Goal: Information Seeking & Learning: Check status

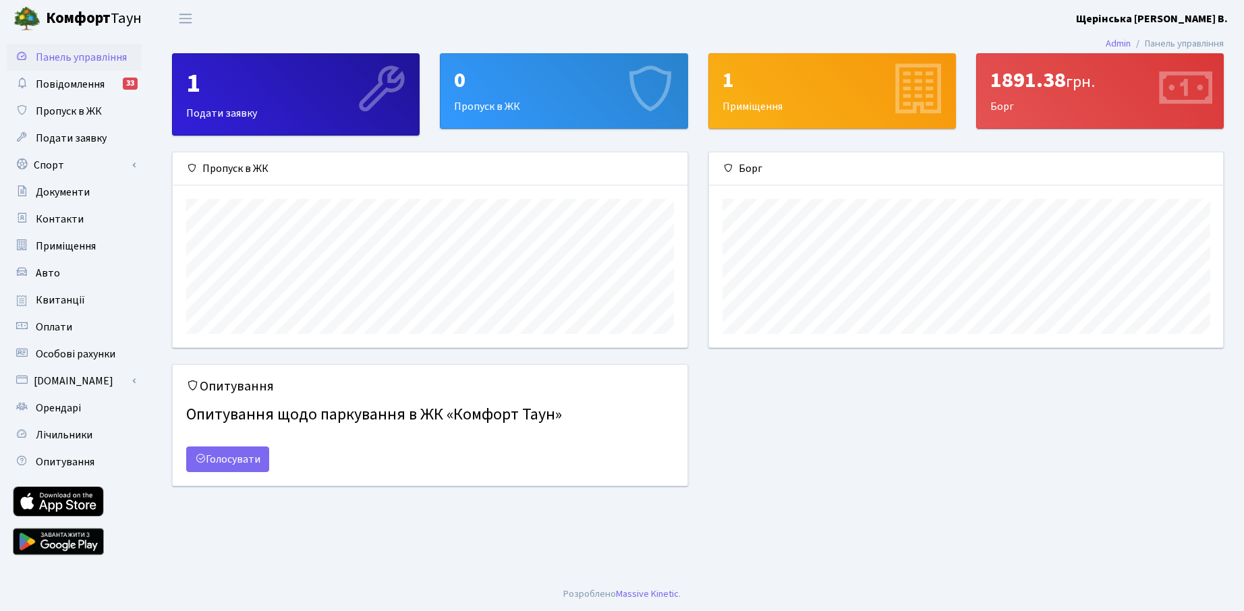
scroll to position [195, 514]
click at [82, 354] on span "Особові рахунки" at bounding box center [76, 354] width 80 height 15
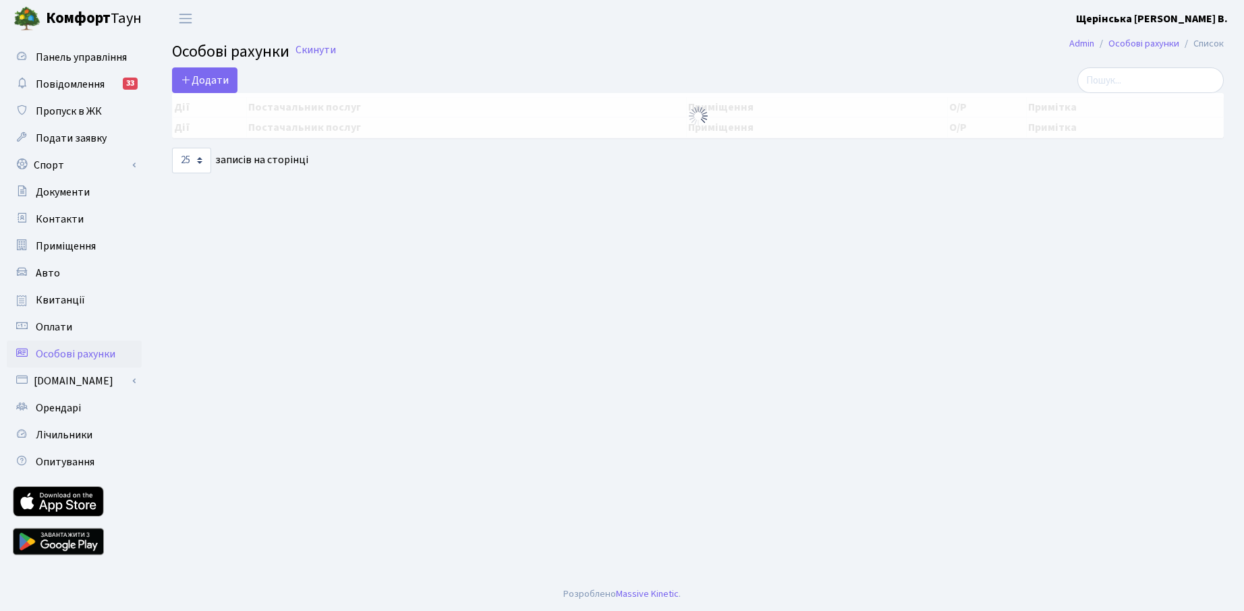
select select "25"
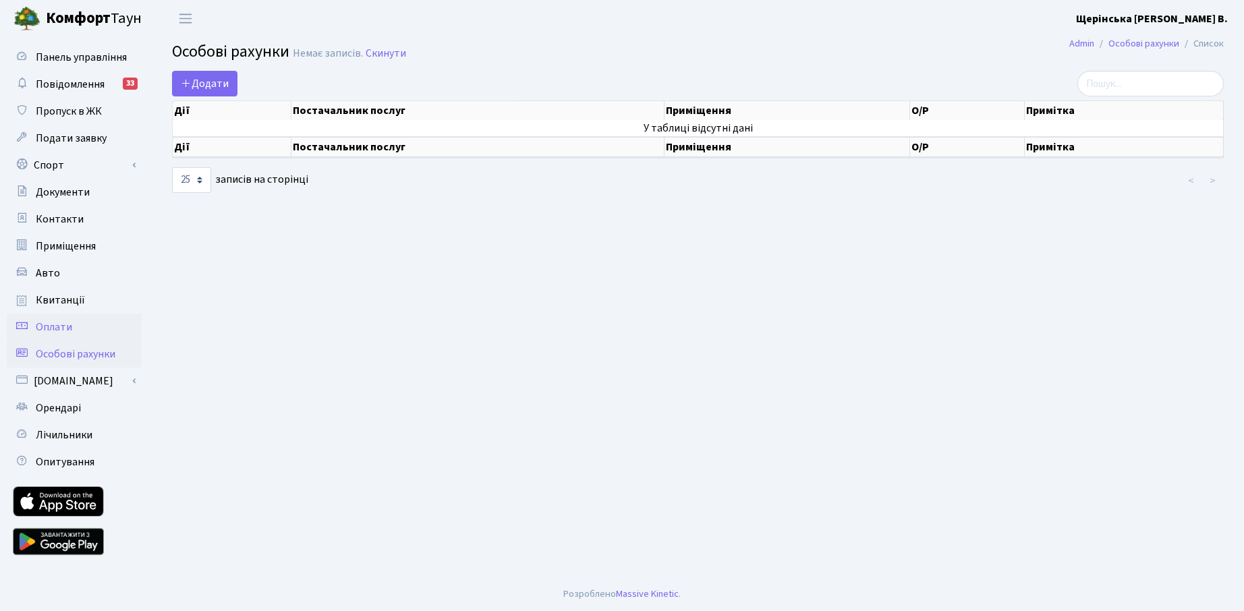
click at [54, 328] on span "Оплати" at bounding box center [54, 327] width 36 height 15
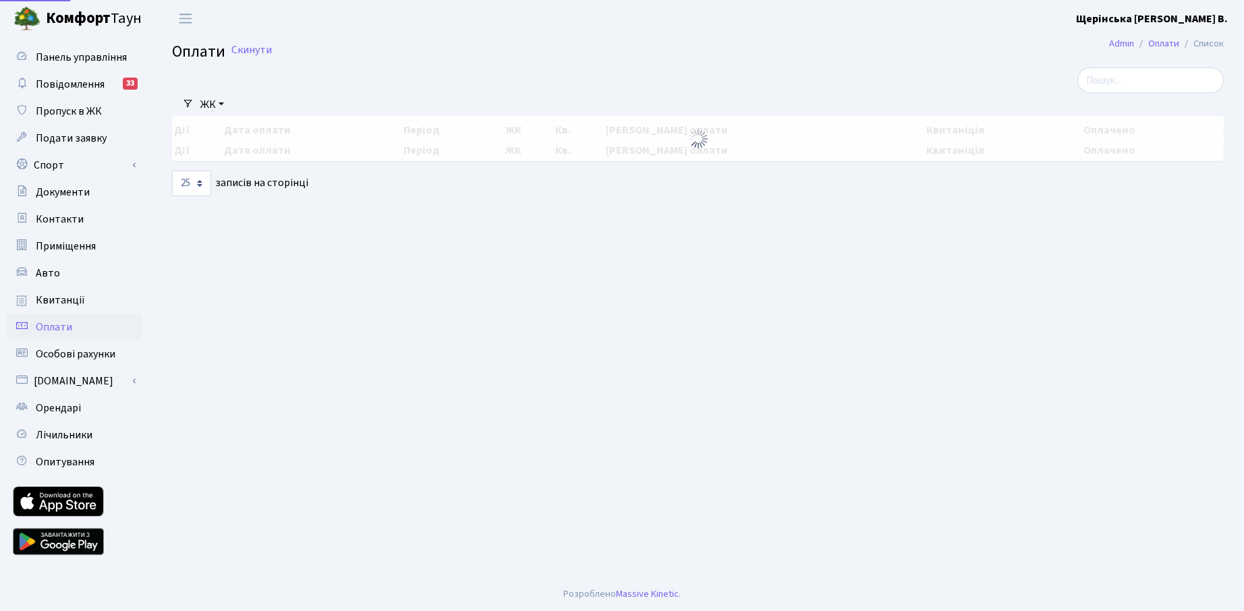
select select "25"
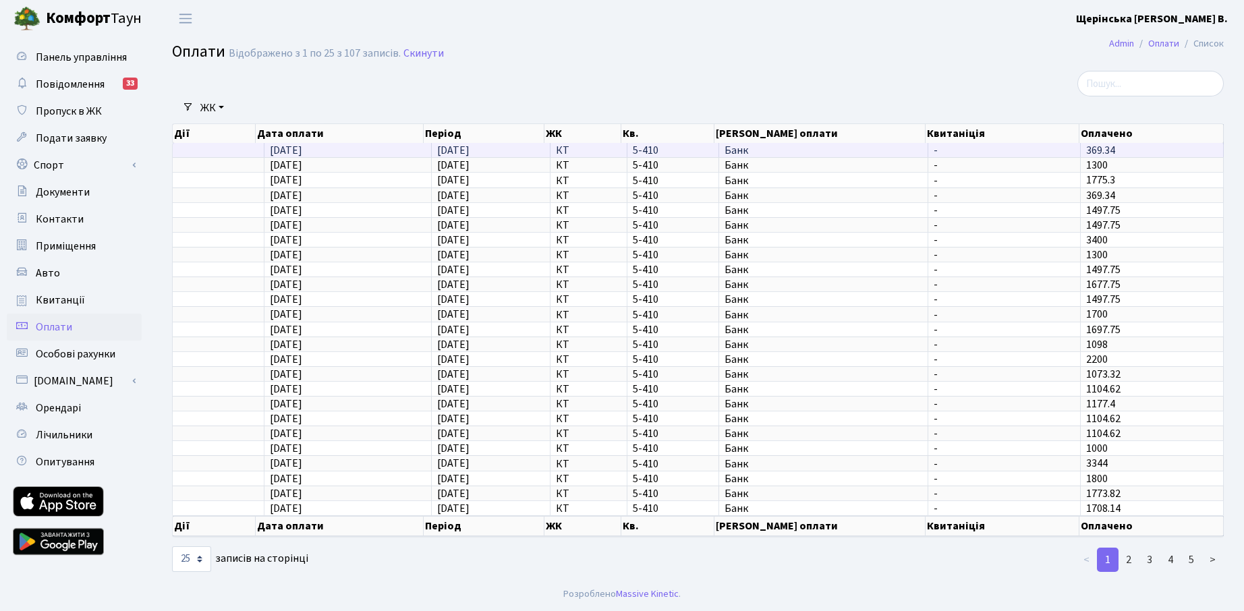
scroll to position [2, 0]
click at [917, 156] on span "Банк" at bounding box center [824, 150] width 198 height 11
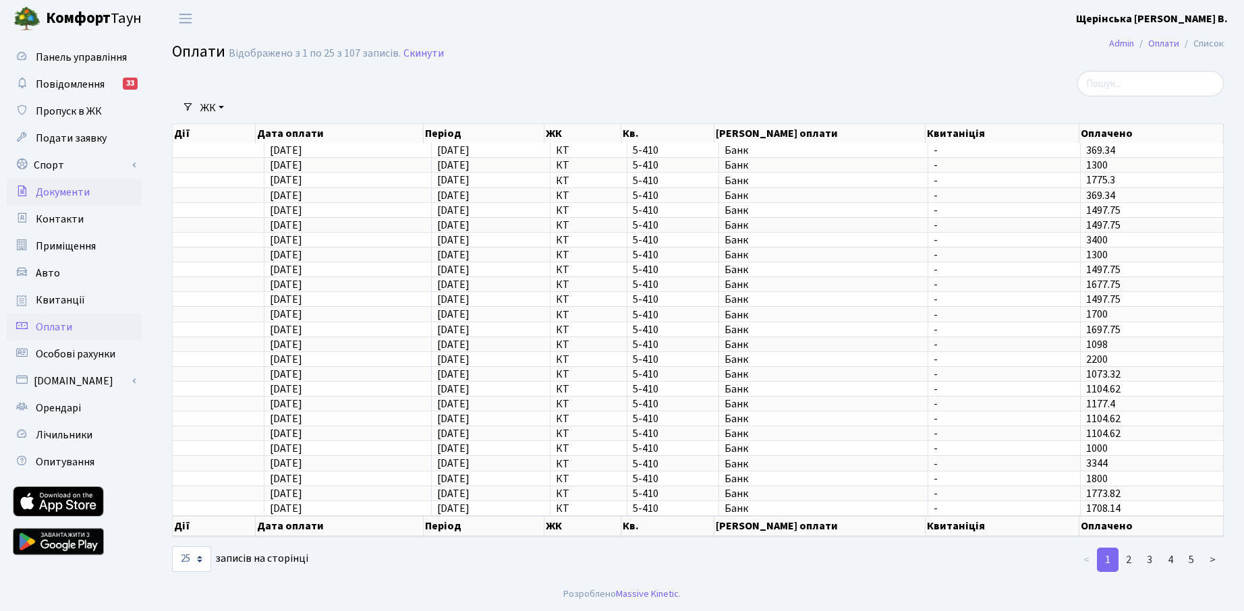
click at [73, 189] on span "Документи" at bounding box center [63, 192] width 54 height 15
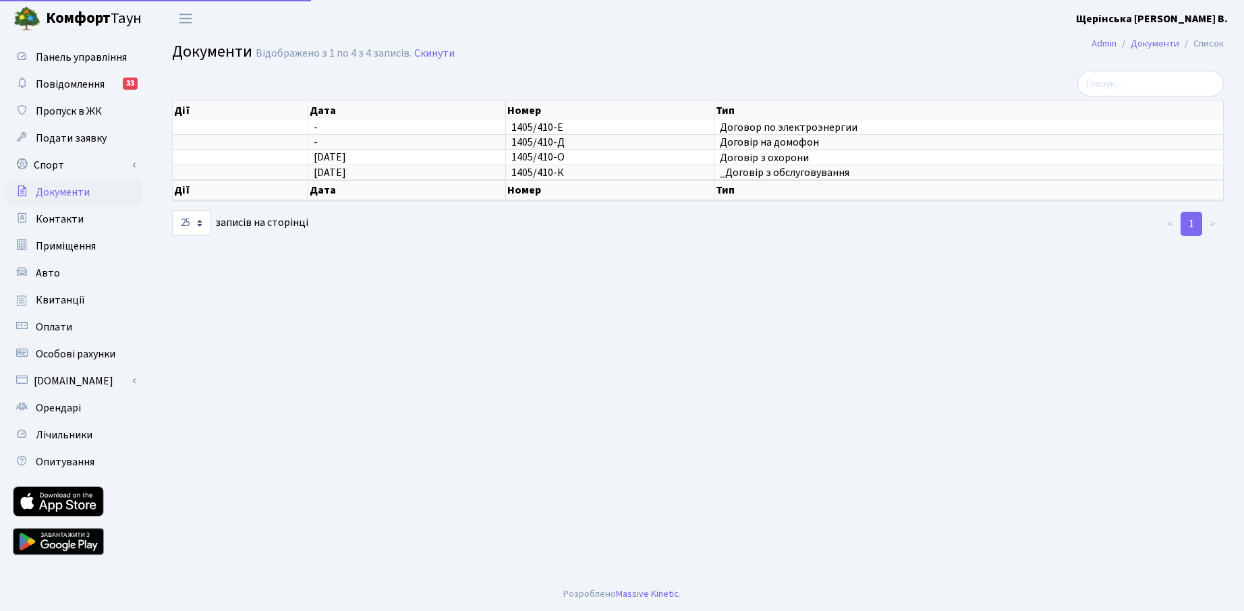
select select "25"
click at [63, 302] on span "Квитанції" at bounding box center [60, 300] width 49 height 15
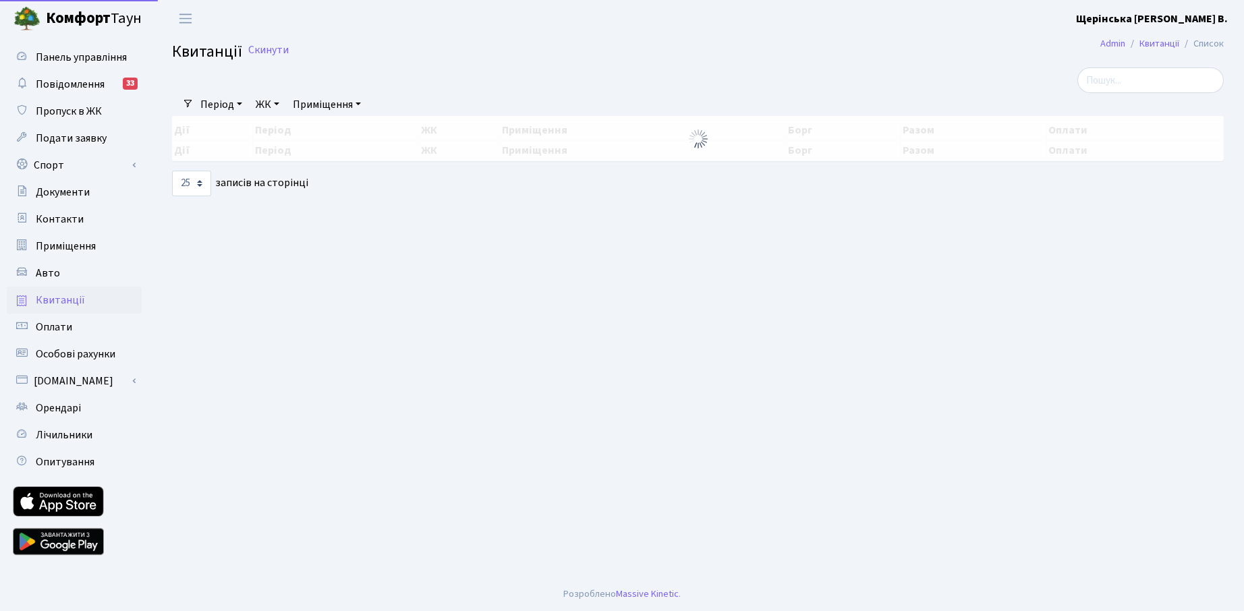
select select "25"
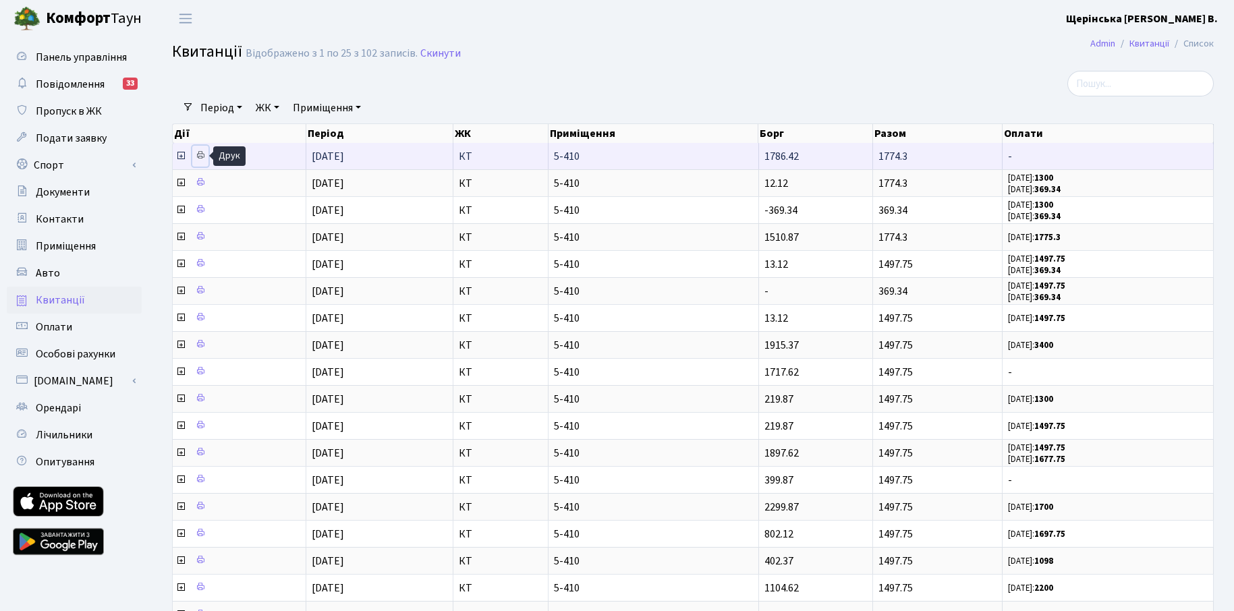
click at [199, 154] on icon at bounding box center [200, 154] width 9 height 9
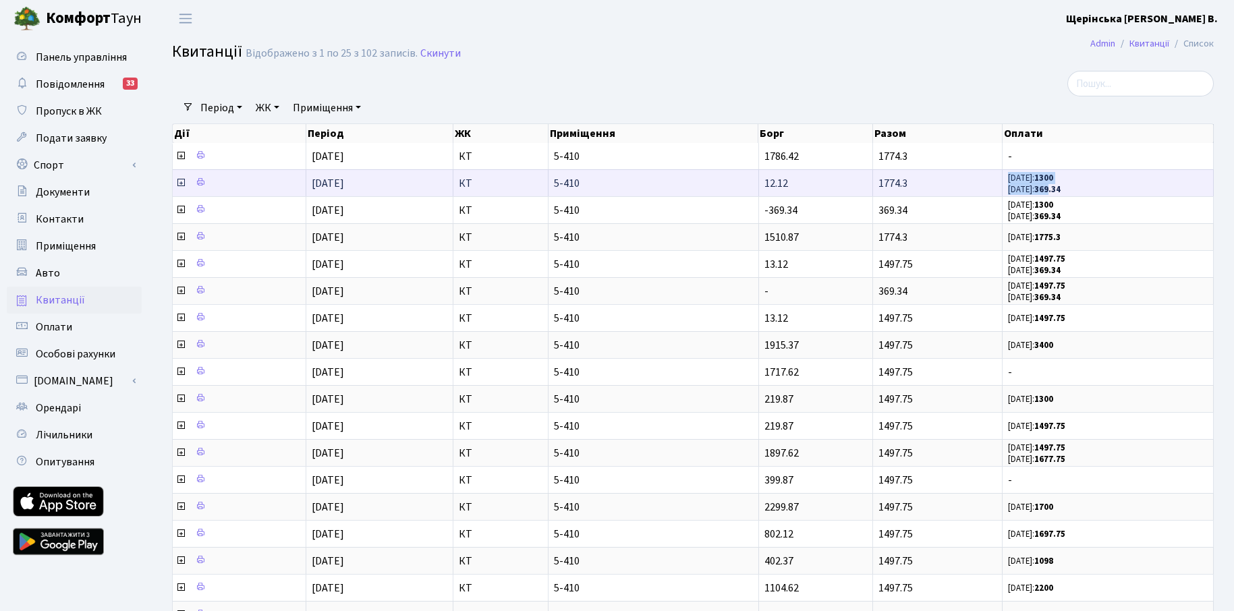
scroll to position [1, 0]
drag, startPoint x: 1010, startPoint y: 181, endPoint x: 1073, endPoint y: 188, distance: 63.9
click at [1073, 188] on span "31.08.25: 1300 31.08.25: 369.34" at bounding box center [1108, 183] width 200 height 23
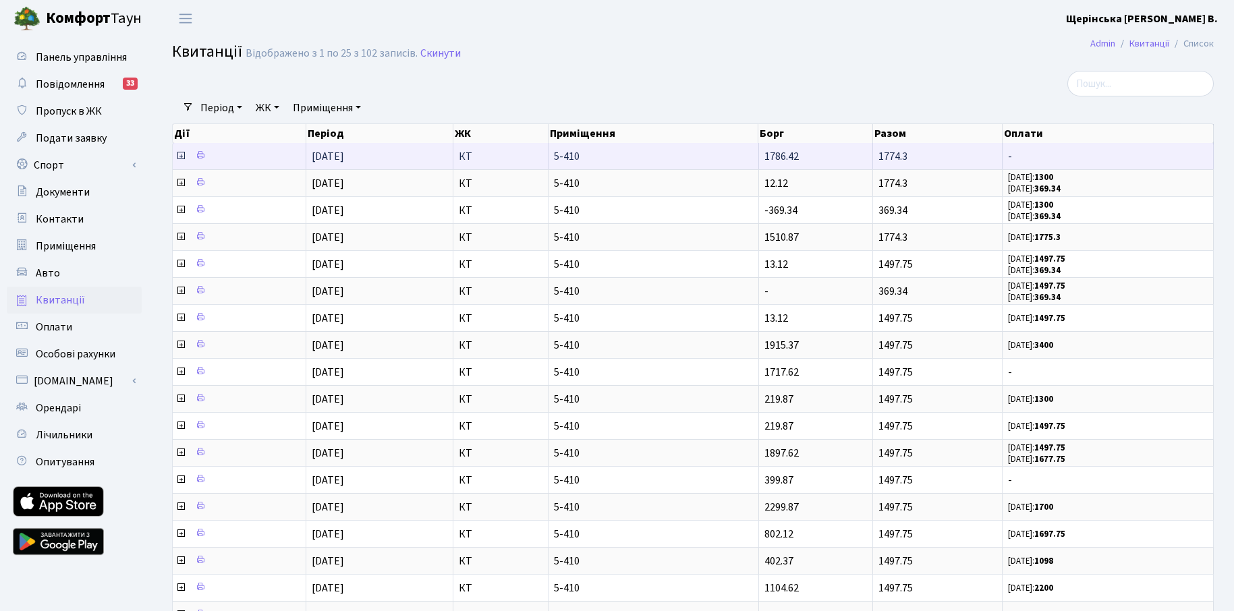
click at [798, 162] on span "1786.42" at bounding box center [782, 156] width 34 height 15
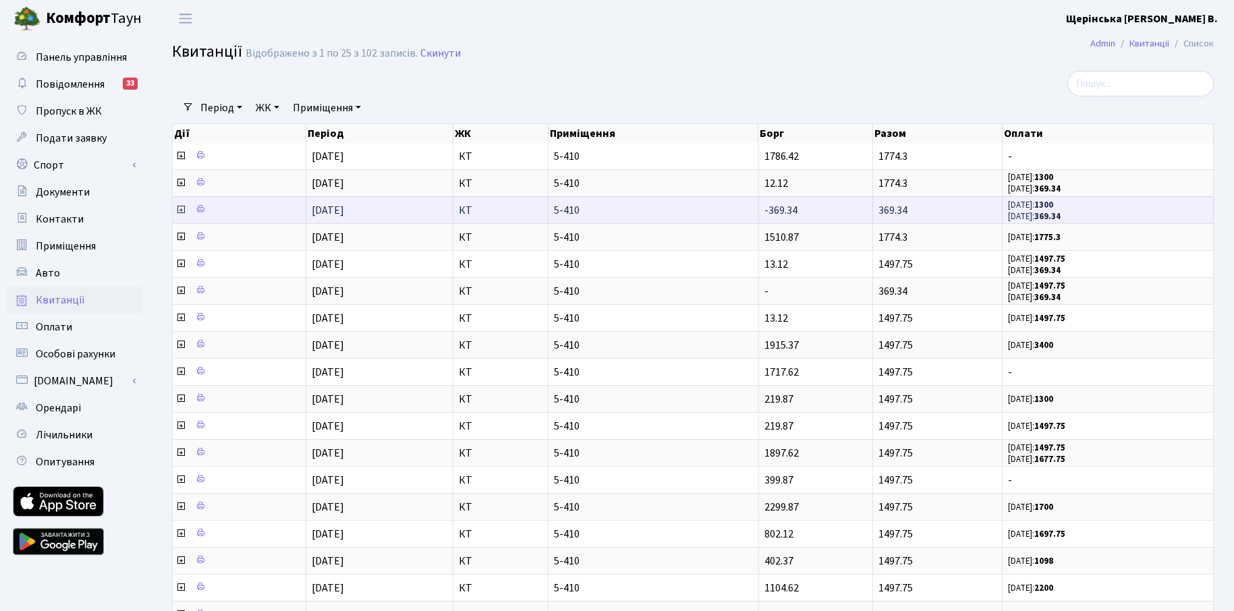
click at [212, 206] on td at bounding box center [240, 209] width 134 height 27
click at [197, 212] on icon at bounding box center [200, 208] width 9 height 9
click at [177, 212] on icon at bounding box center [180, 209] width 11 height 11
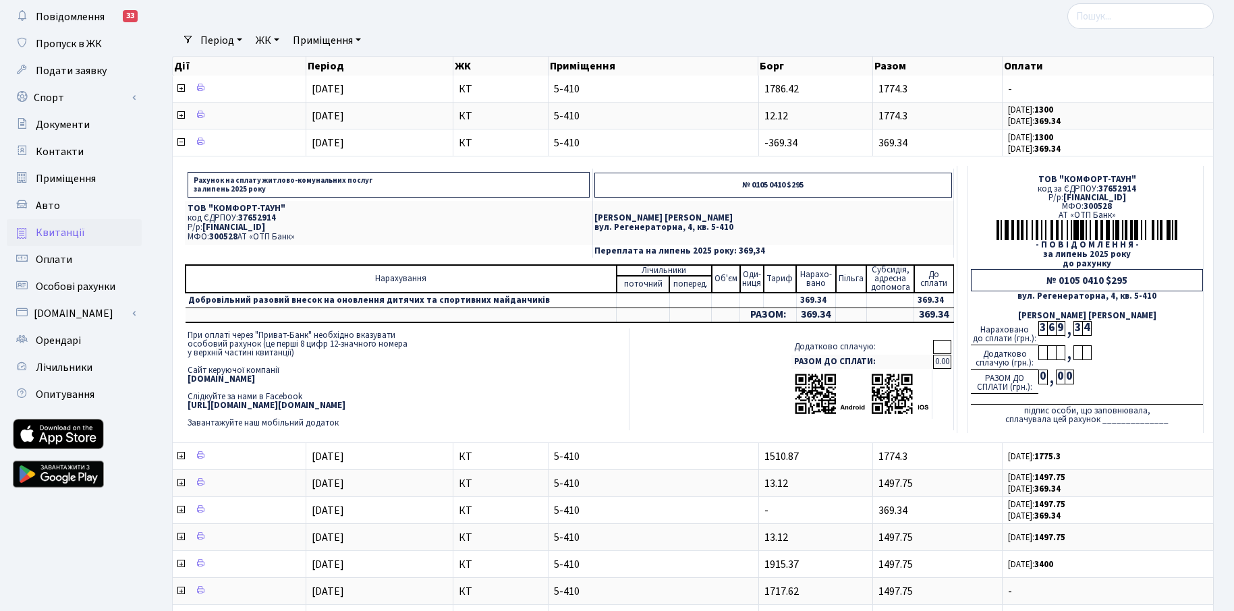
scroll to position [0, 0]
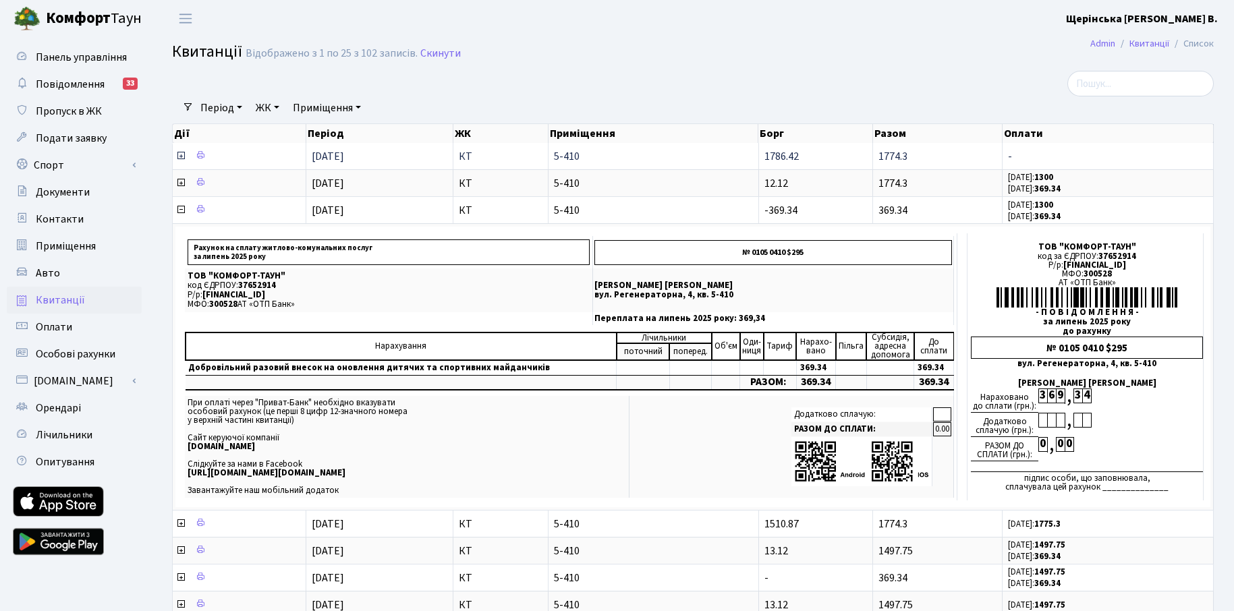
click at [179, 155] on icon at bounding box center [180, 155] width 11 height 11
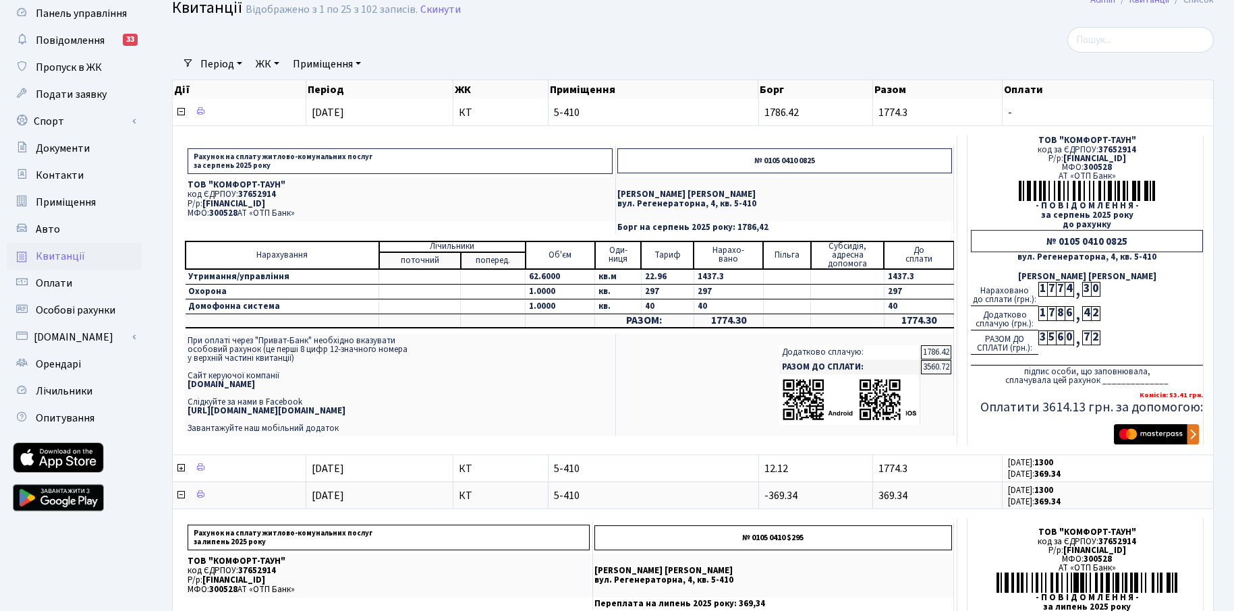
scroll to position [135, 0]
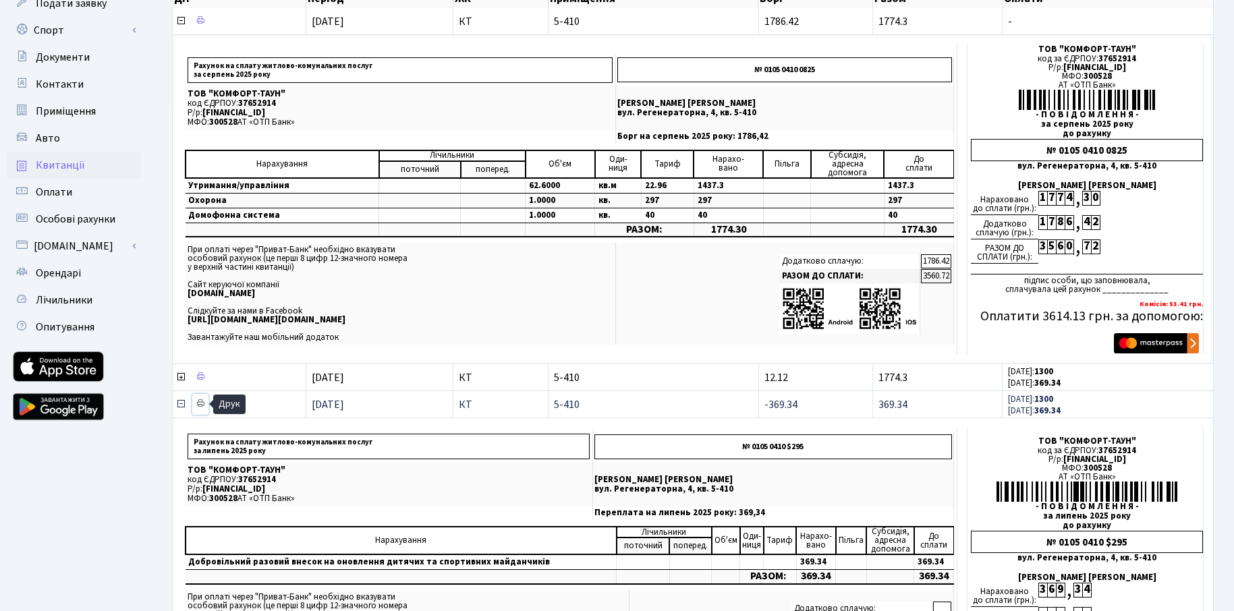
click at [198, 406] on icon at bounding box center [200, 403] width 9 height 9
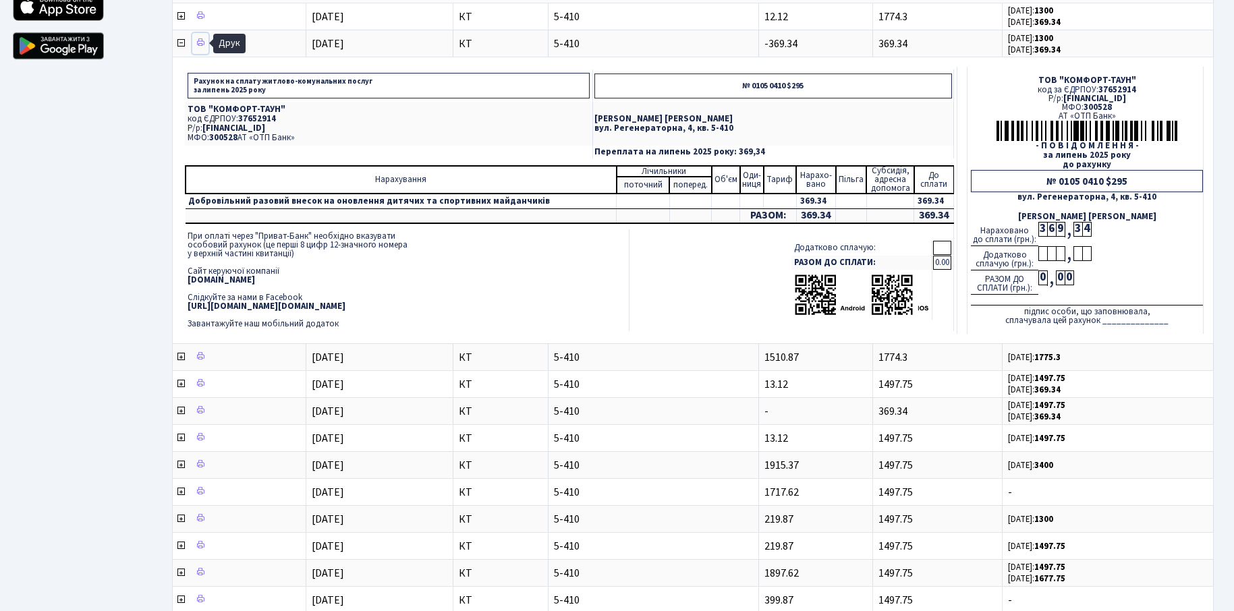
scroll to position [472, 0]
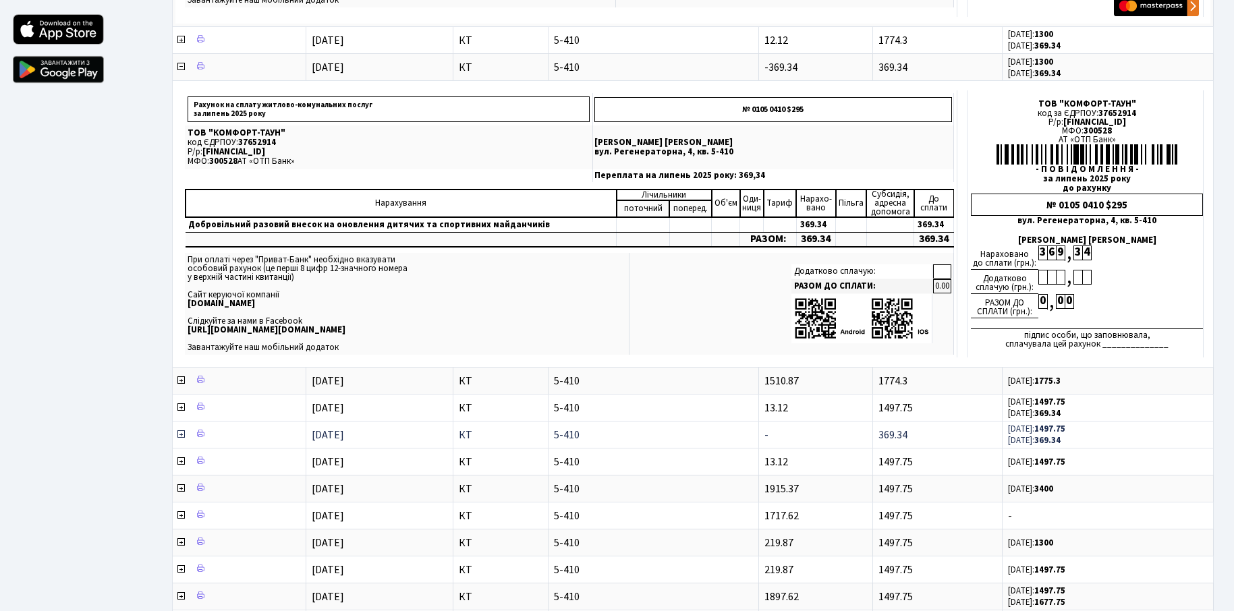
click at [768, 438] on td "-" at bounding box center [816, 434] width 114 height 27
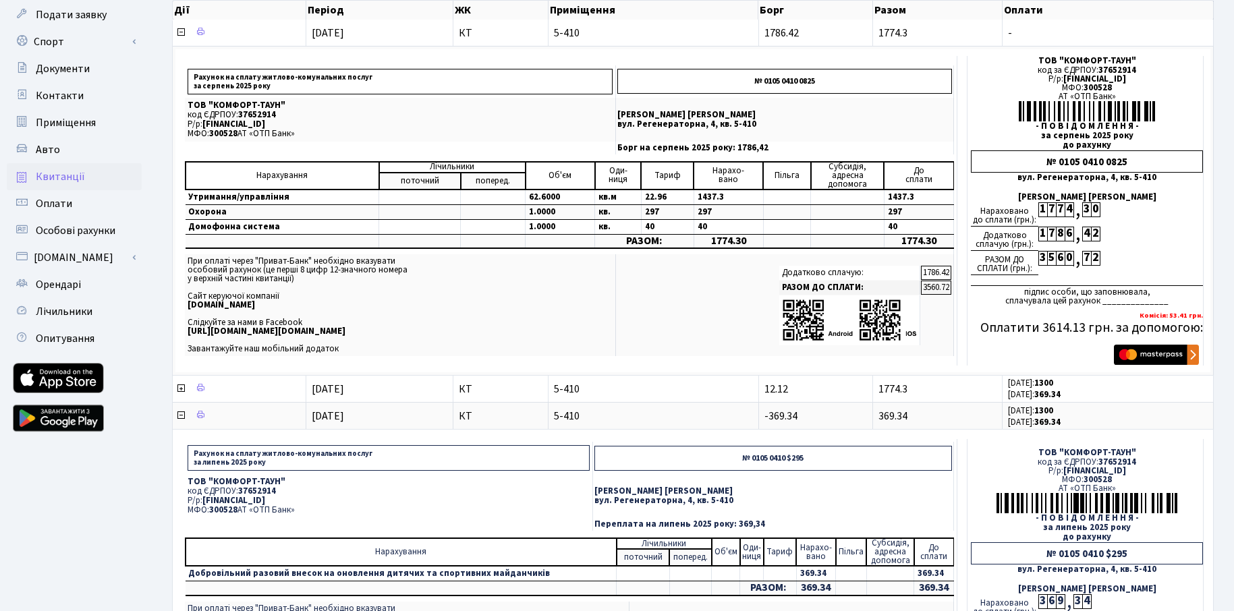
scroll to position [0, 0]
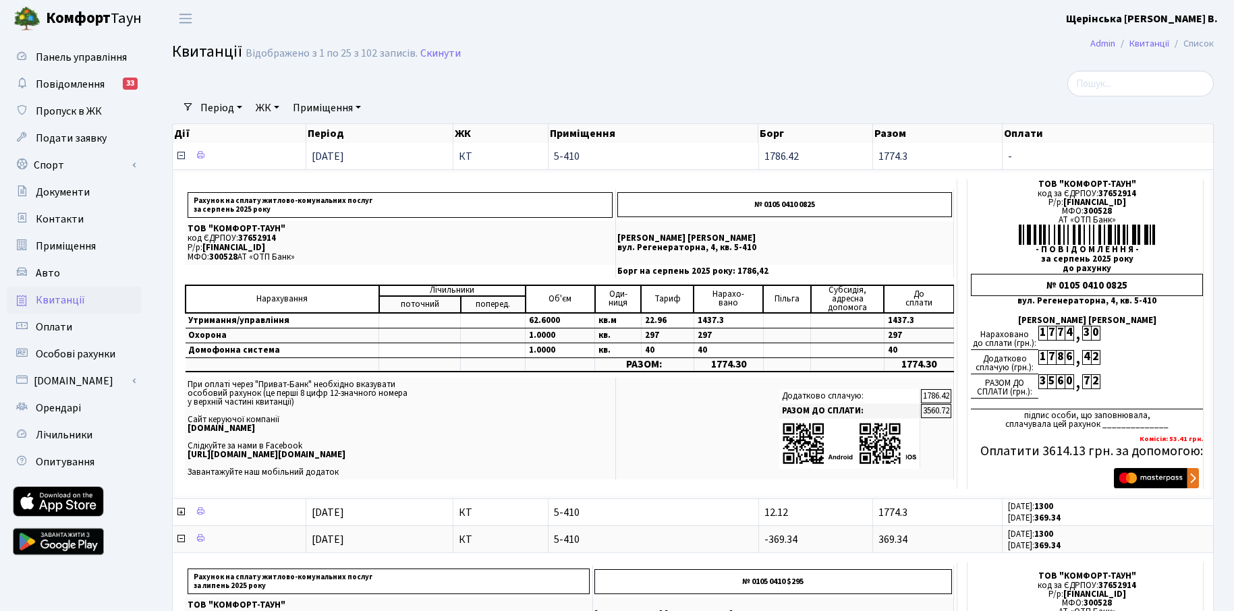
click at [923, 157] on td "1774.3" at bounding box center [938, 156] width 130 height 26
click at [180, 155] on icon at bounding box center [180, 155] width 11 height 11
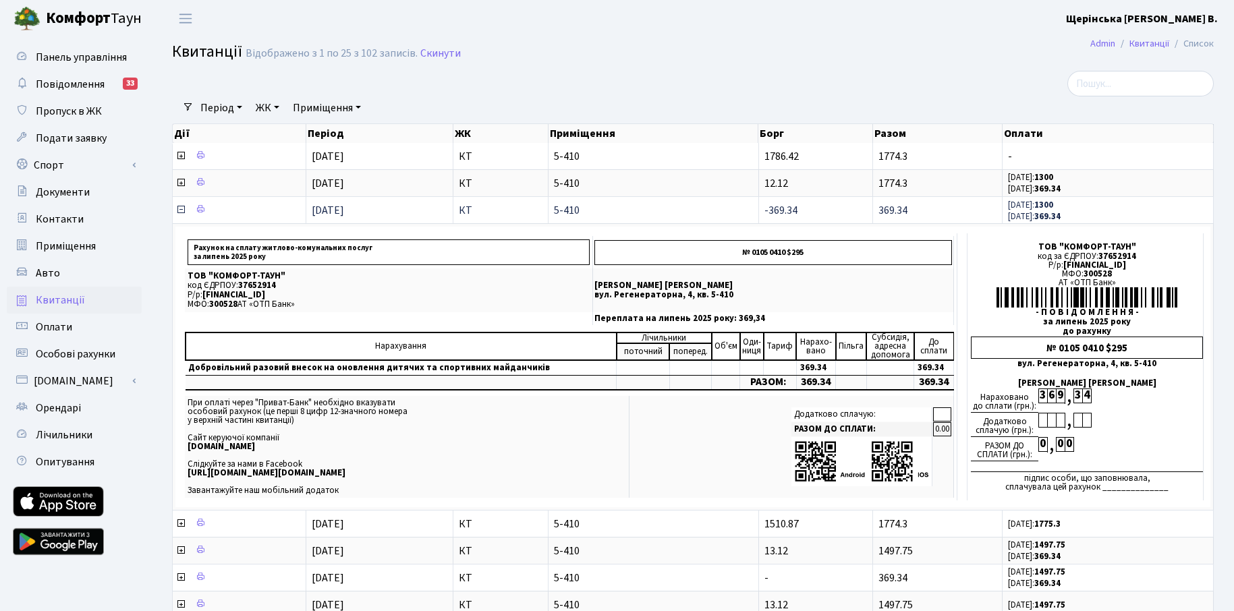
click at [175, 201] on td at bounding box center [240, 209] width 134 height 27
click at [178, 212] on icon at bounding box center [180, 209] width 11 height 11
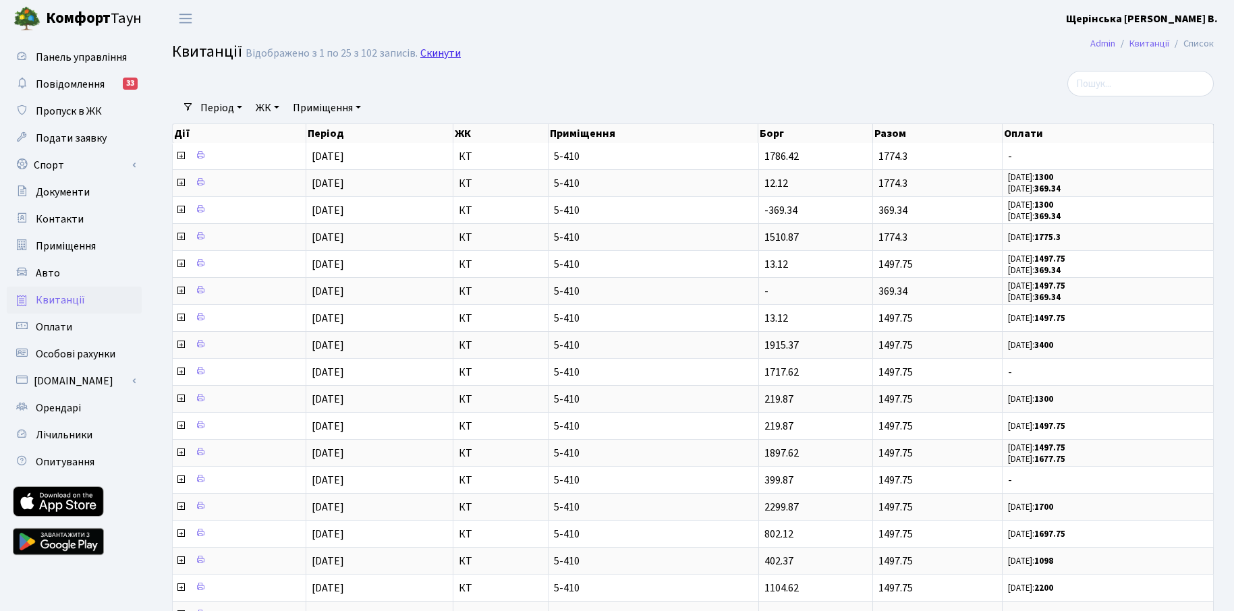
click at [439, 55] on link "Скинути" at bounding box center [440, 53] width 40 height 13
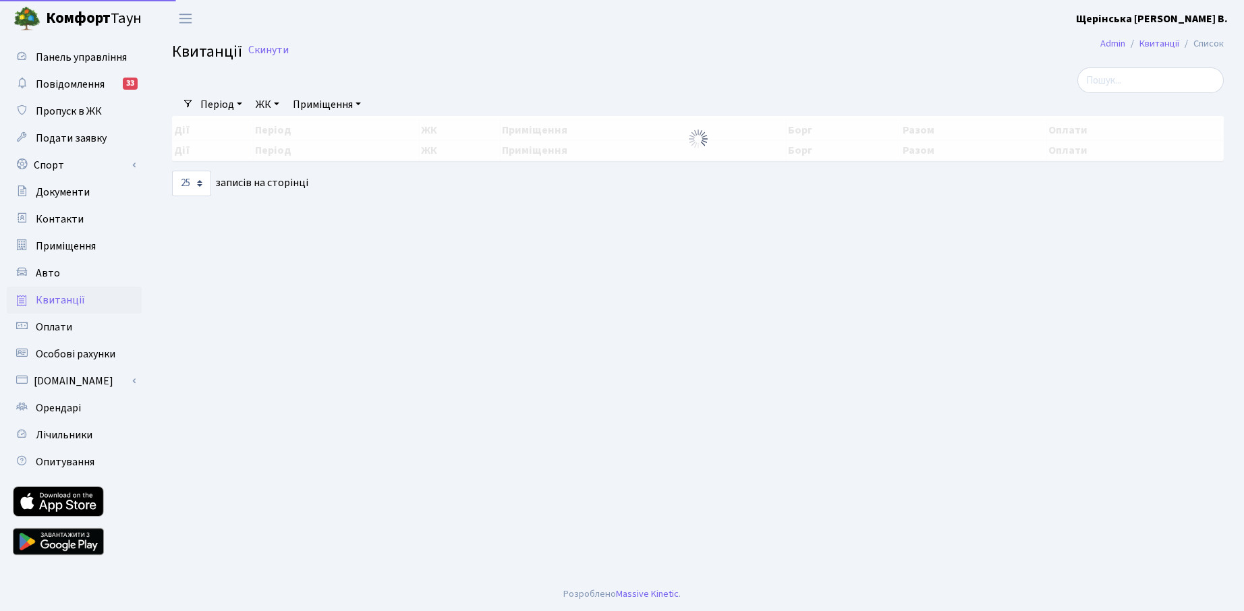
select select "25"
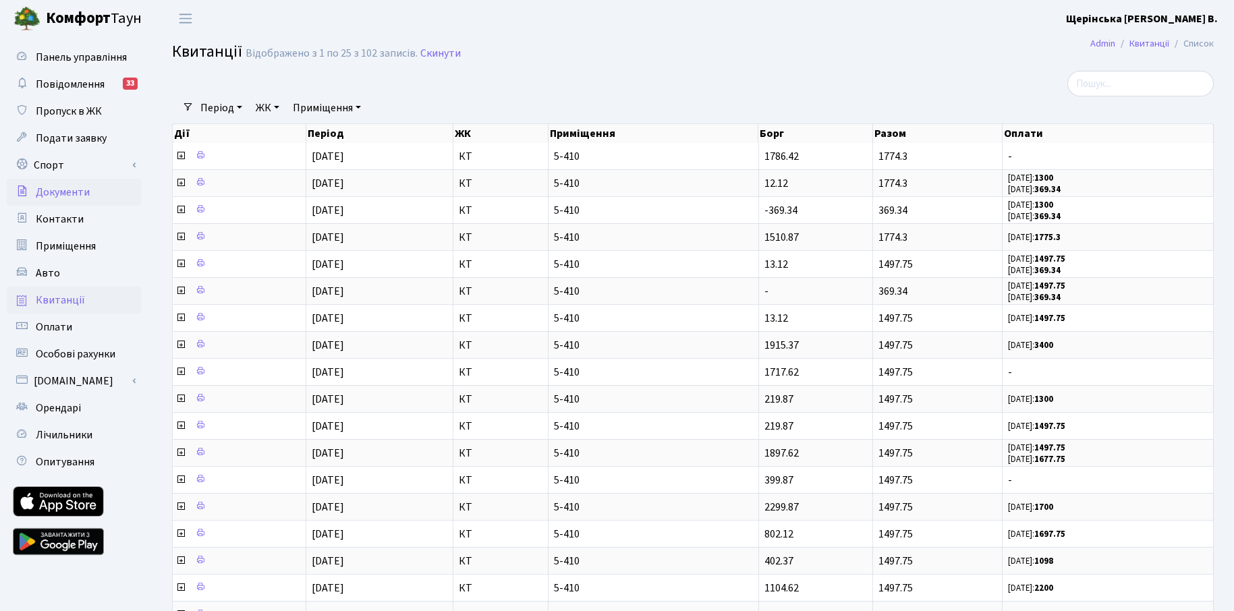
click at [46, 197] on span "Документи" at bounding box center [63, 192] width 54 height 15
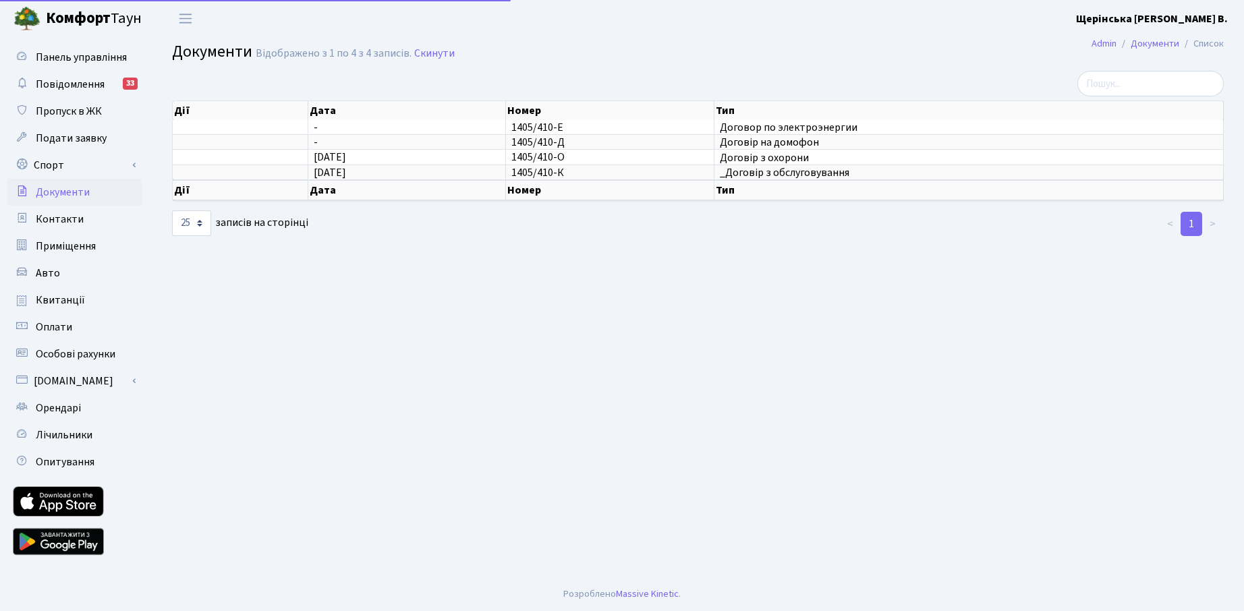
select select "25"
click at [56, 327] on span "Оплати" at bounding box center [54, 327] width 36 height 15
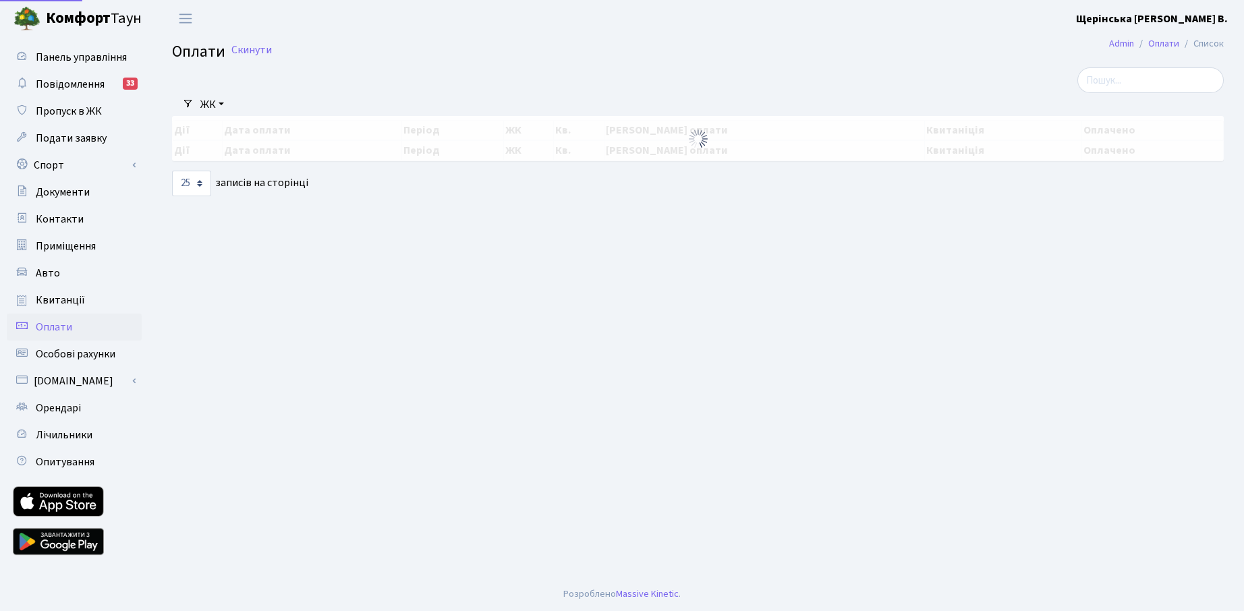
select select "25"
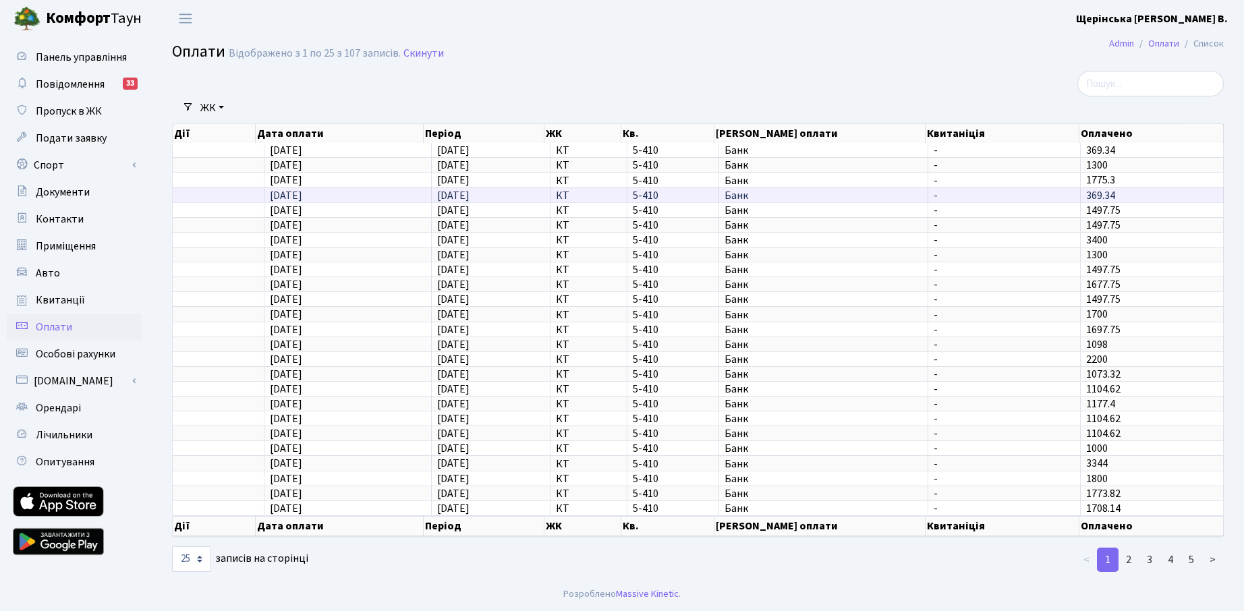
click at [1104, 198] on span "369.34" at bounding box center [1100, 195] width 29 height 15
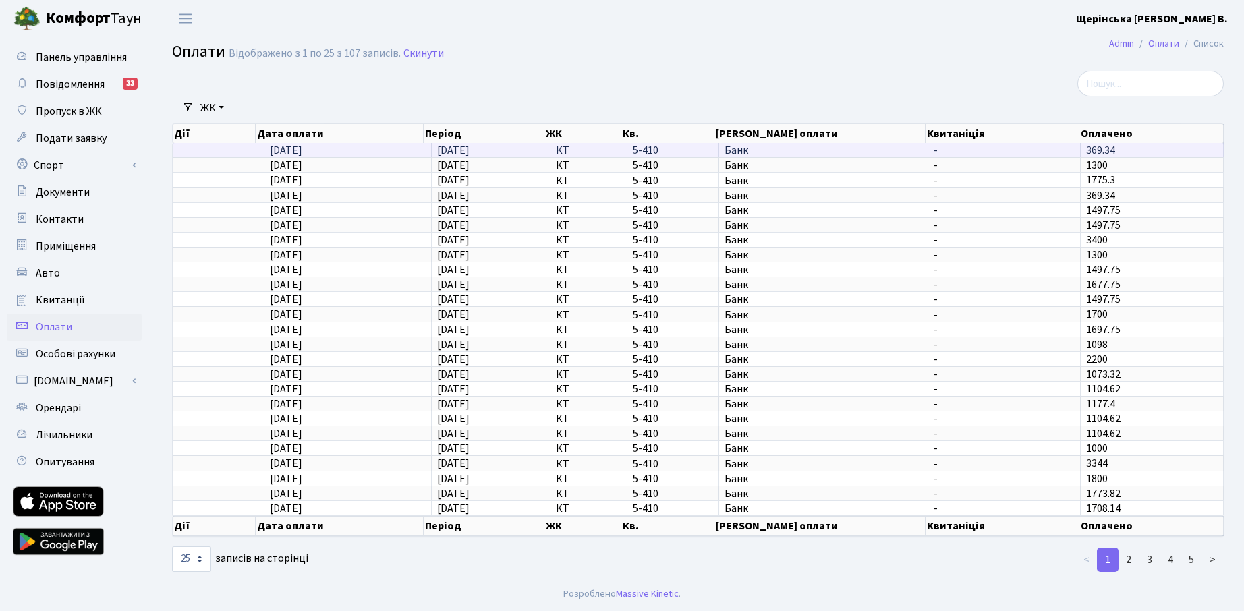
click at [1120, 148] on td "369.34" at bounding box center [1152, 150] width 143 height 14
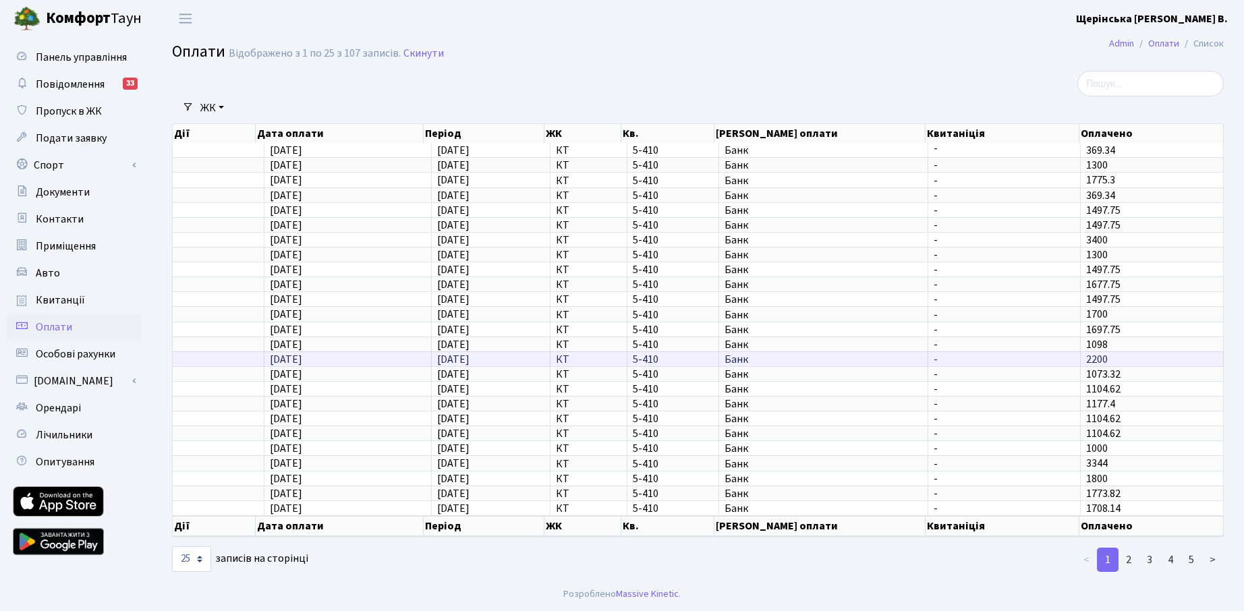
scroll to position [2, 0]
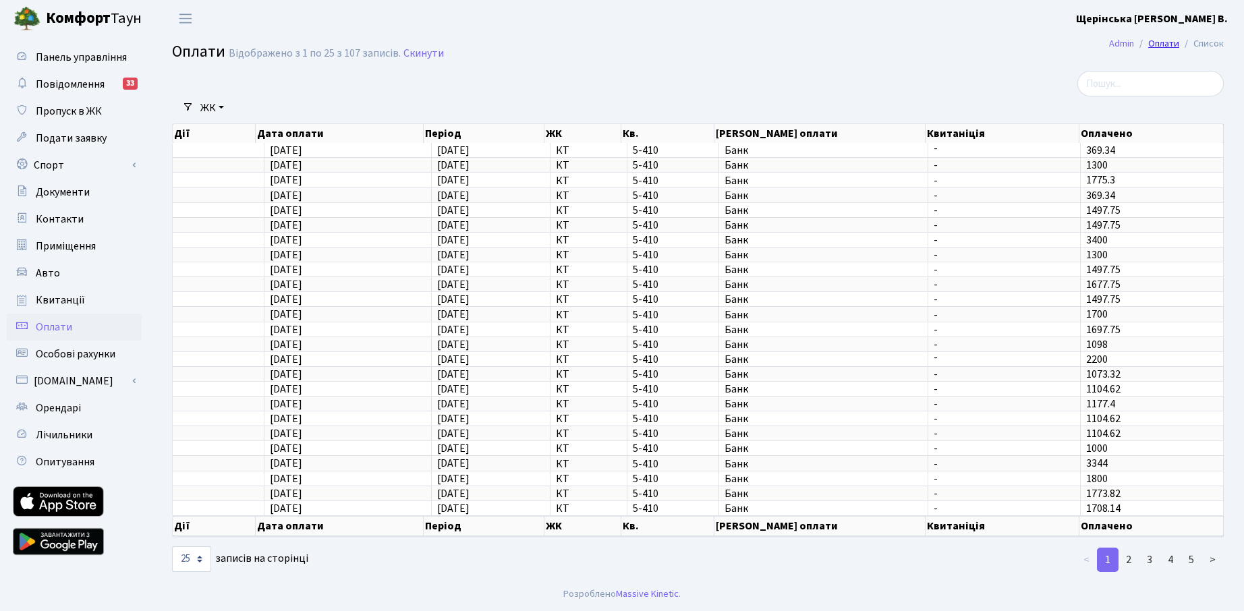
click at [1166, 43] on link "Оплати" at bounding box center [1164, 43] width 31 height 14
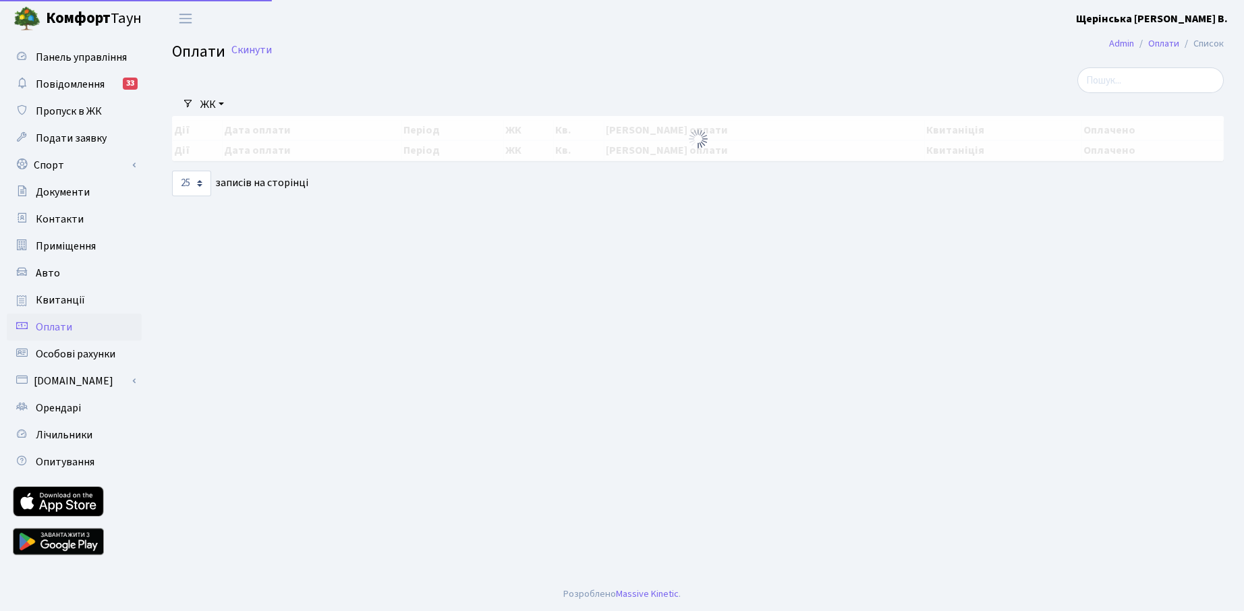
select select "25"
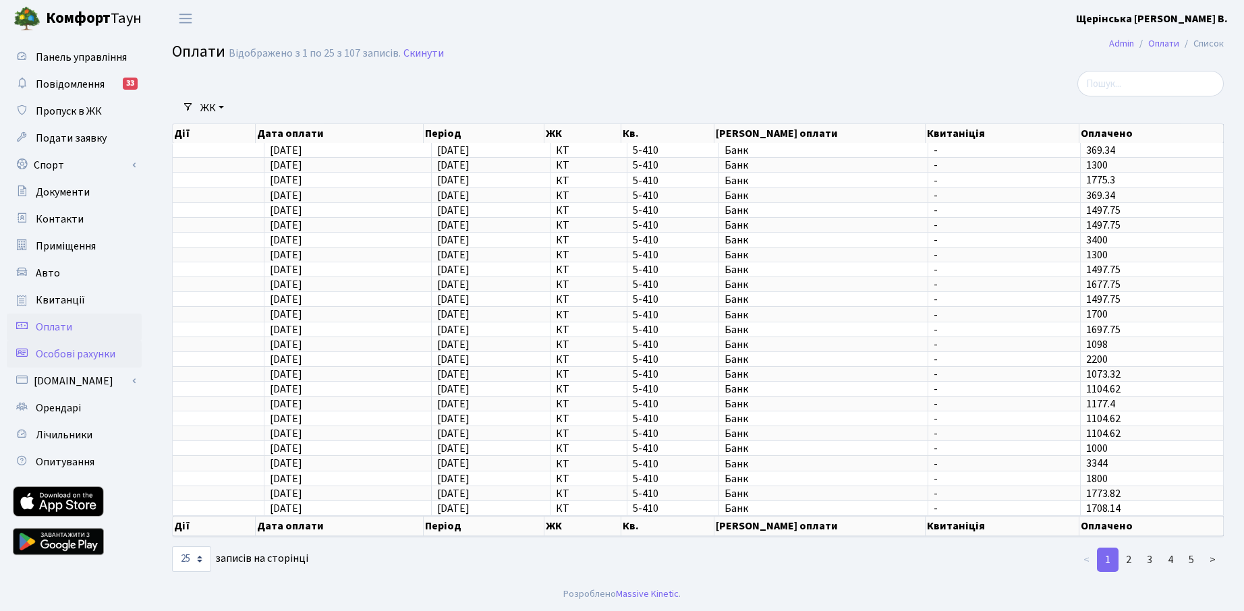
click at [61, 358] on span "Особові рахунки" at bounding box center [76, 354] width 80 height 15
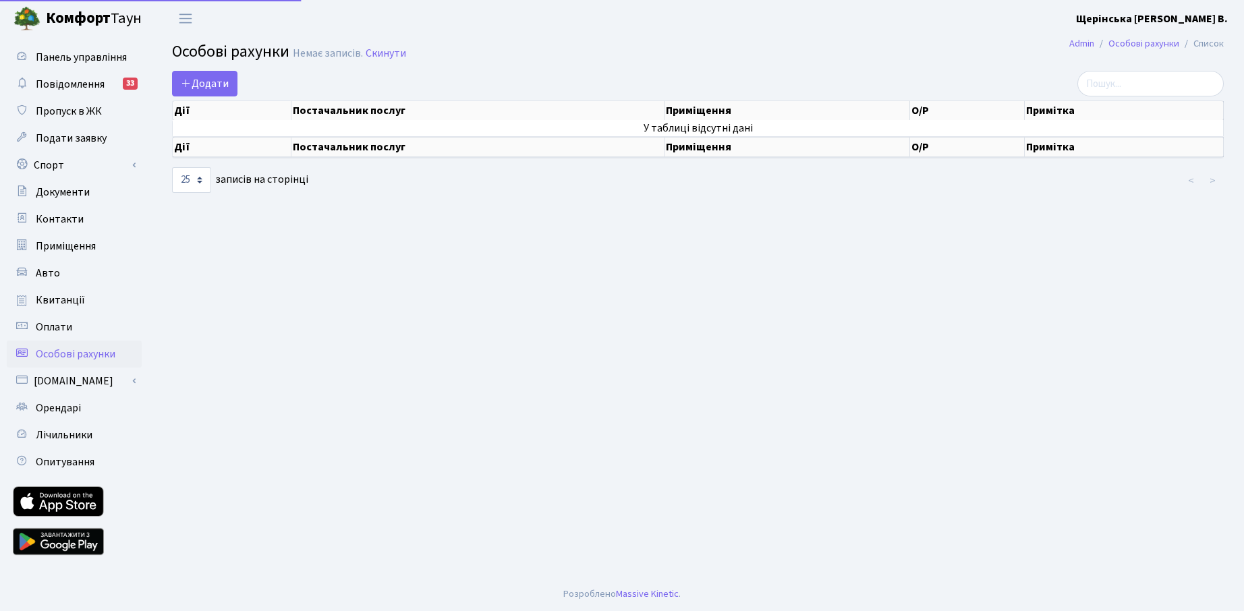
select select "25"
click at [51, 306] on span "Квитанції" at bounding box center [60, 300] width 49 height 15
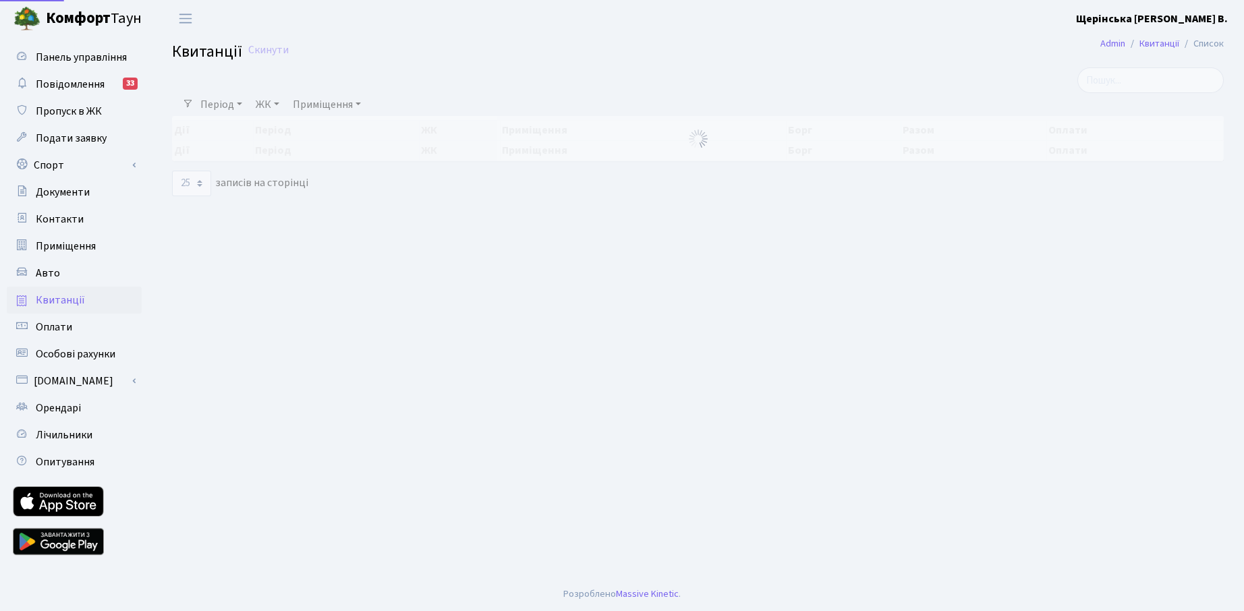
select select "25"
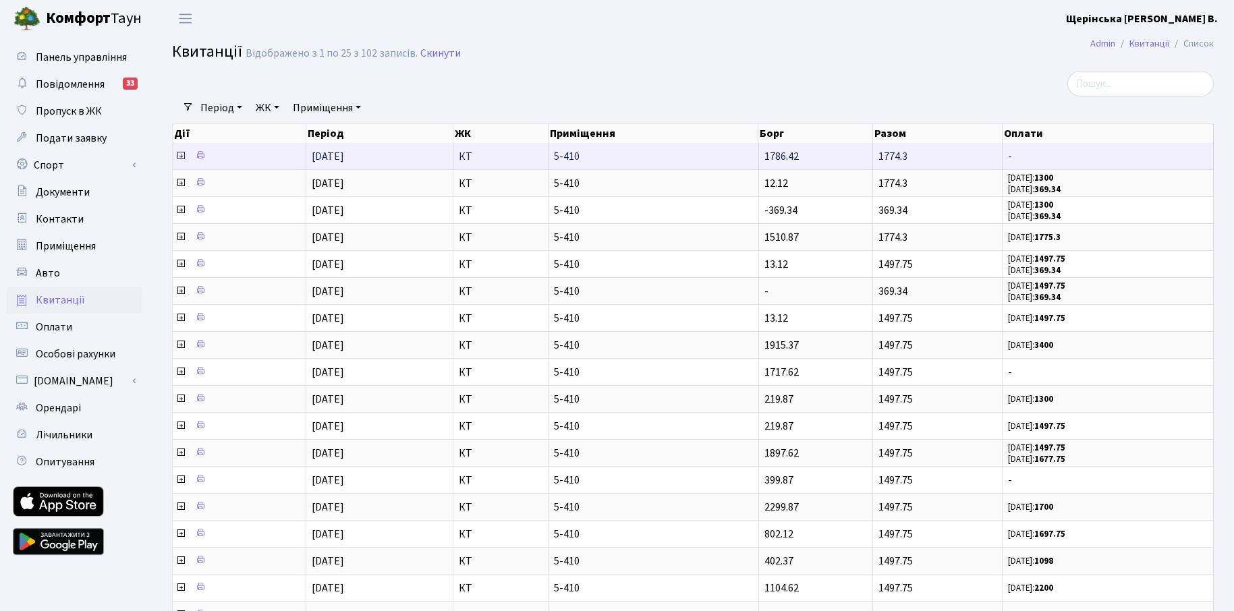
click at [790, 157] on span "1786.42" at bounding box center [782, 156] width 34 height 15
click at [201, 155] on icon at bounding box center [200, 154] width 9 height 9
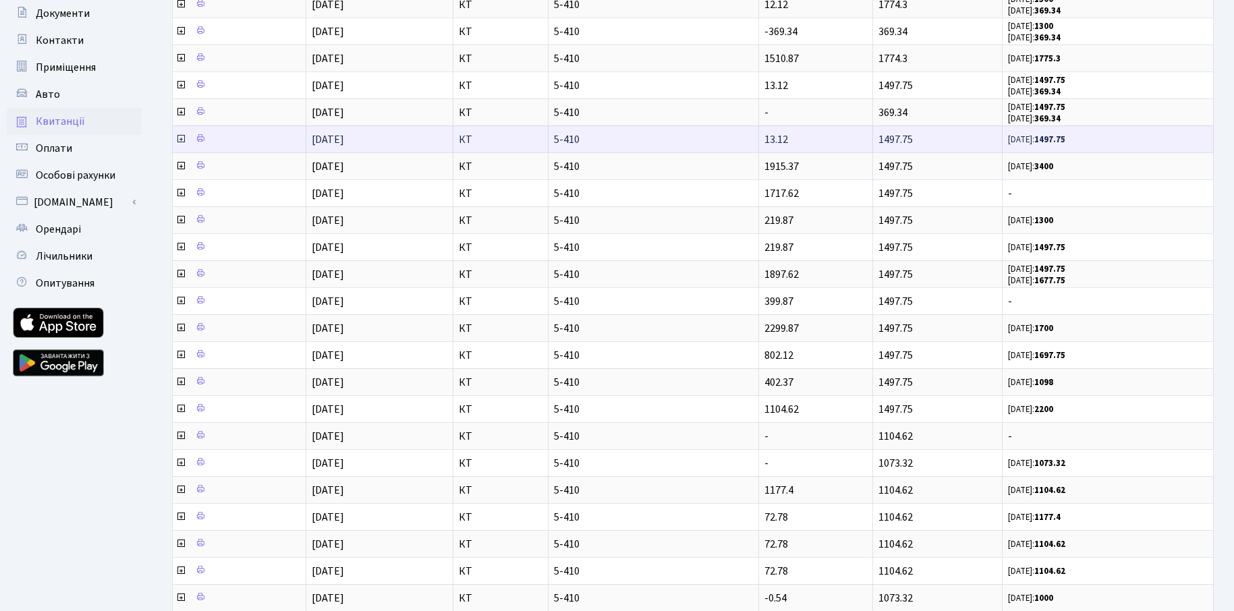
scroll to position [202, 0]
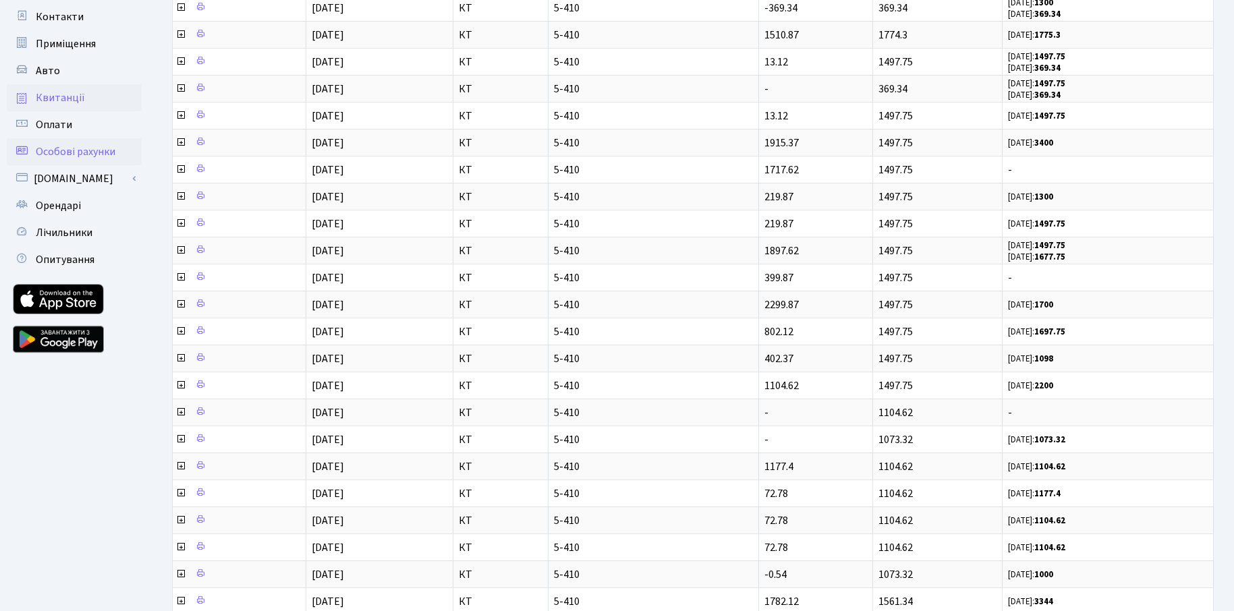
click at [81, 155] on span "Особові рахунки" at bounding box center [76, 151] width 80 height 15
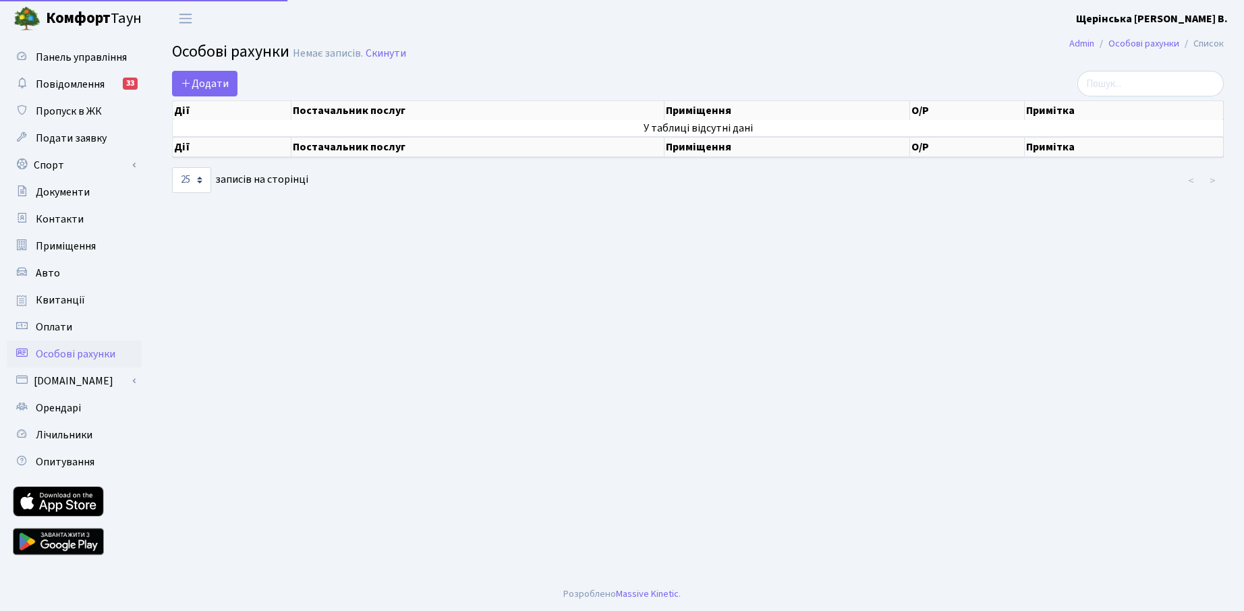
select select "25"
click at [45, 331] on span "Оплати" at bounding box center [54, 327] width 36 height 15
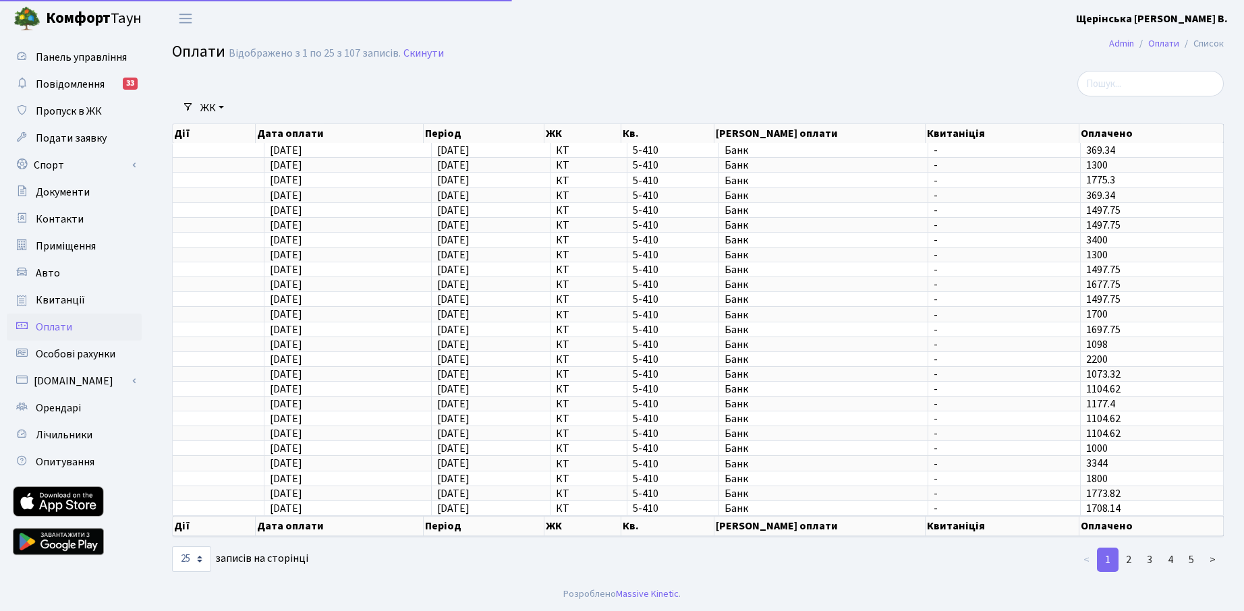
select select "25"
click at [63, 303] on span "Квитанції" at bounding box center [60, 300] width 49 height 15
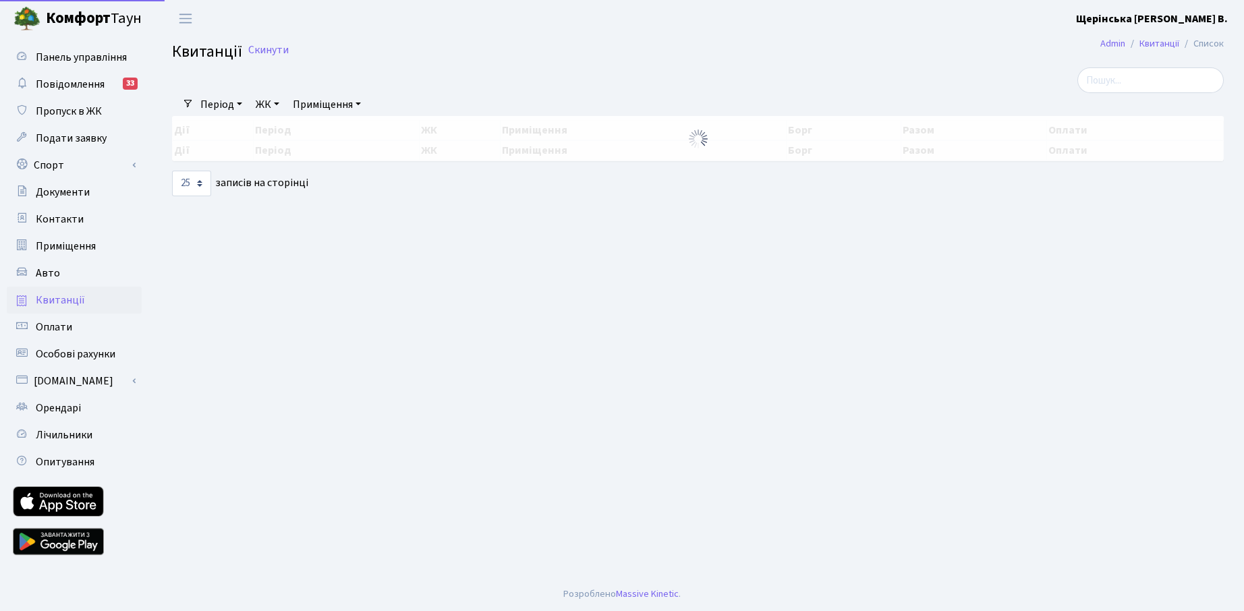
select select "25"
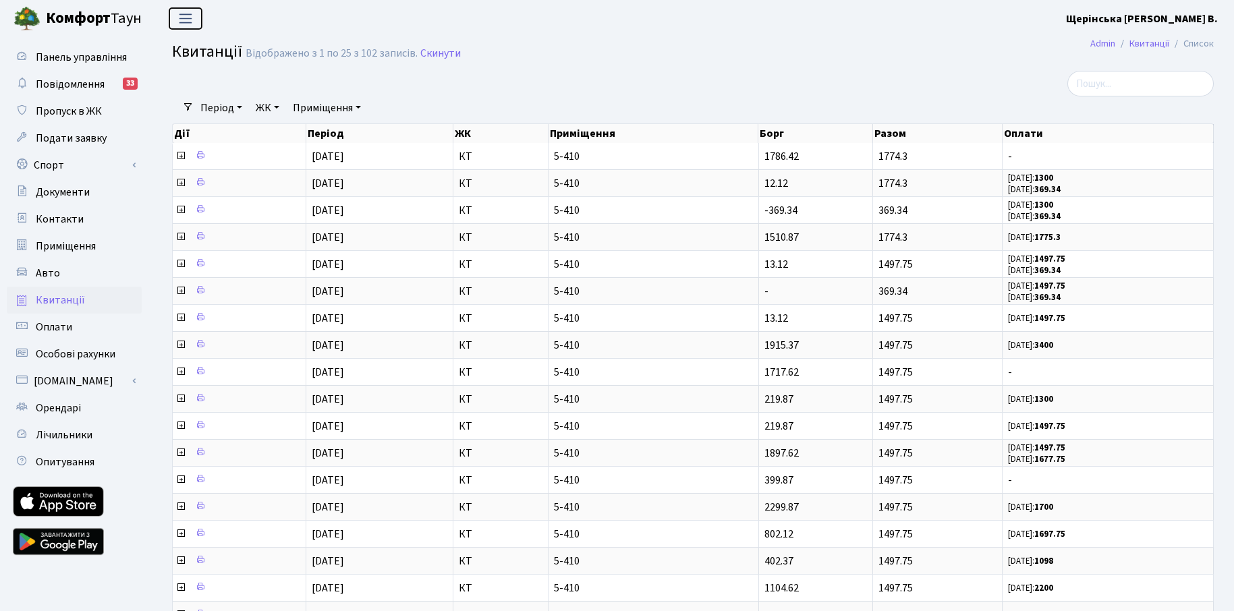
click at [192, 13] on span "Переключити навігацію" at bounding box center [185, 19] width 20 height 16
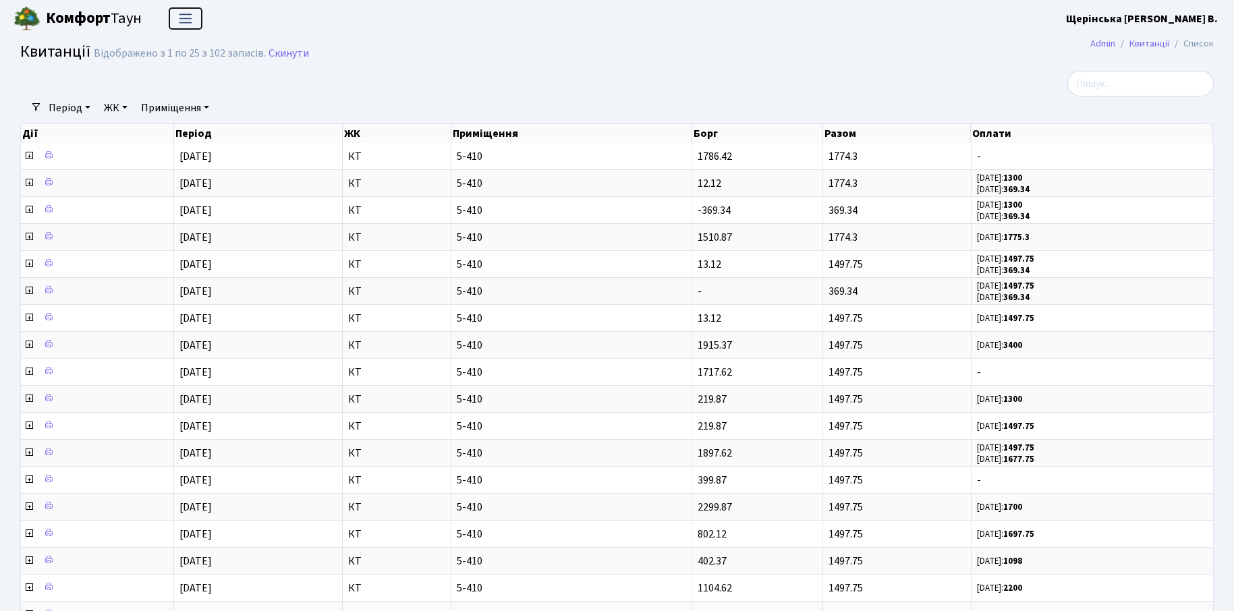
click at [192, 13] on span "Переключити навігацію" at bounding box center [185, 19] width 20 height 16
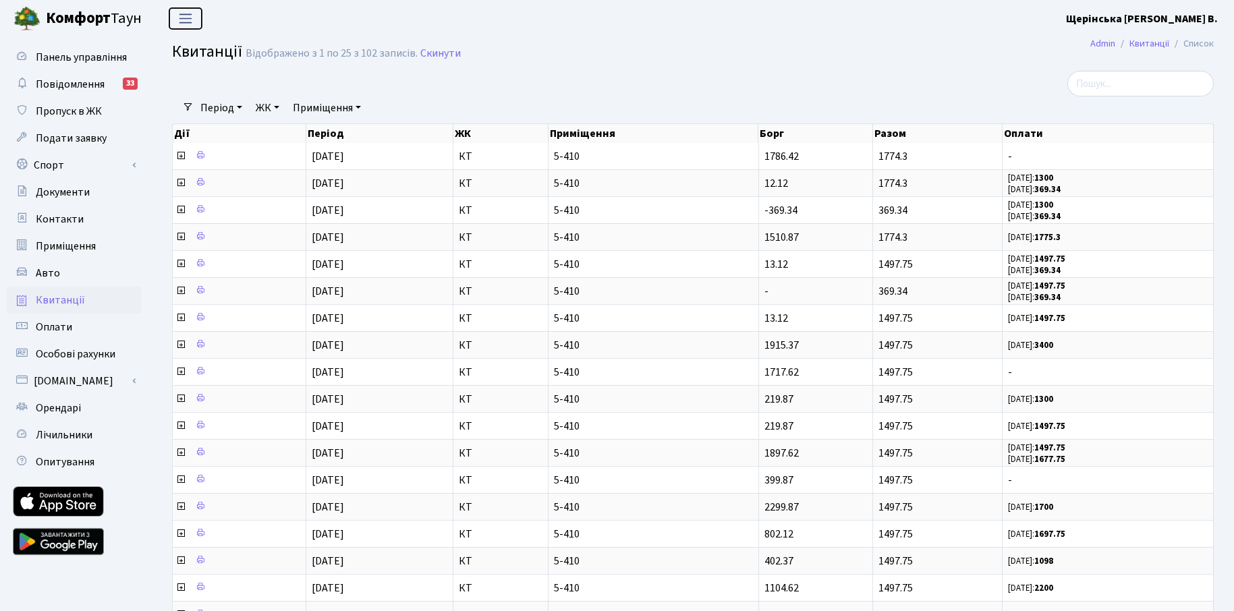
click at [192, 13] on span "Переключити навігацію" at bounding box center [185, 19] width 20 height 16
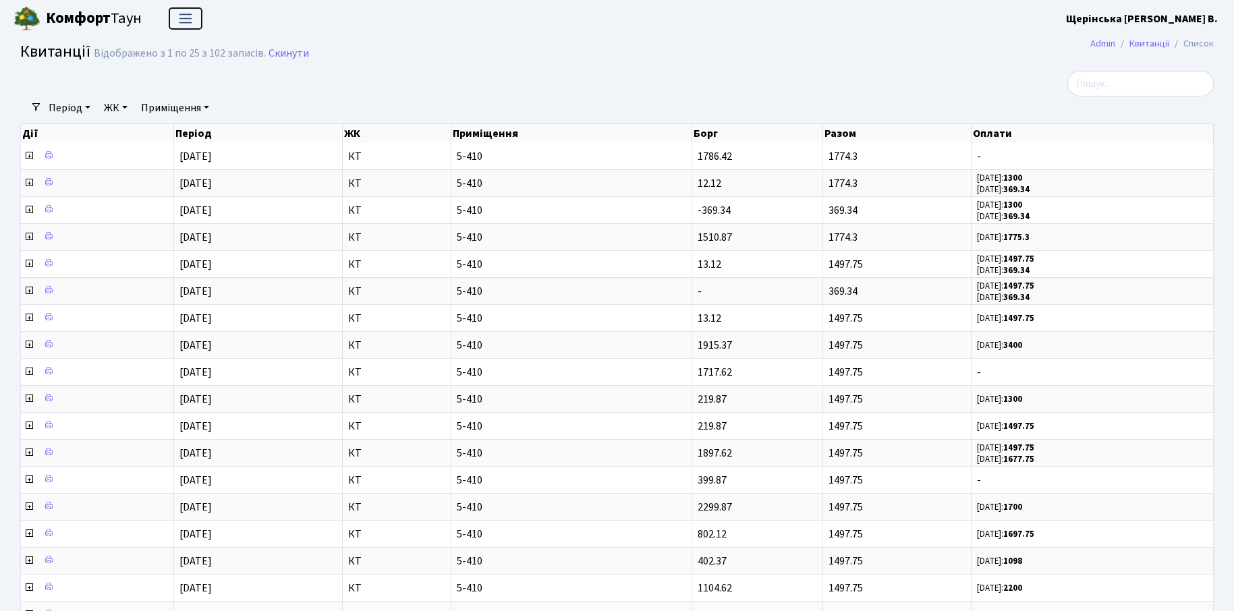
click at [191, 15] on span "Переключити навігацію" at bounding box center [185, 19] width 20 height 16
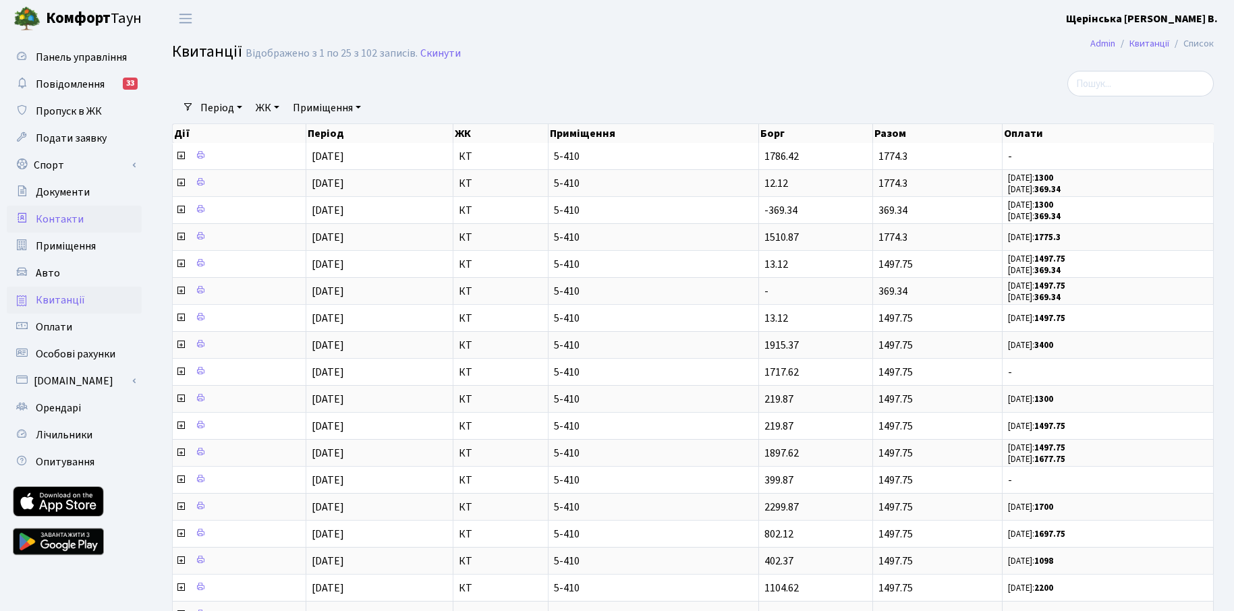
click at [59, 224] on span "Контакти" at bounding box center [60, 219] width 48 height 15
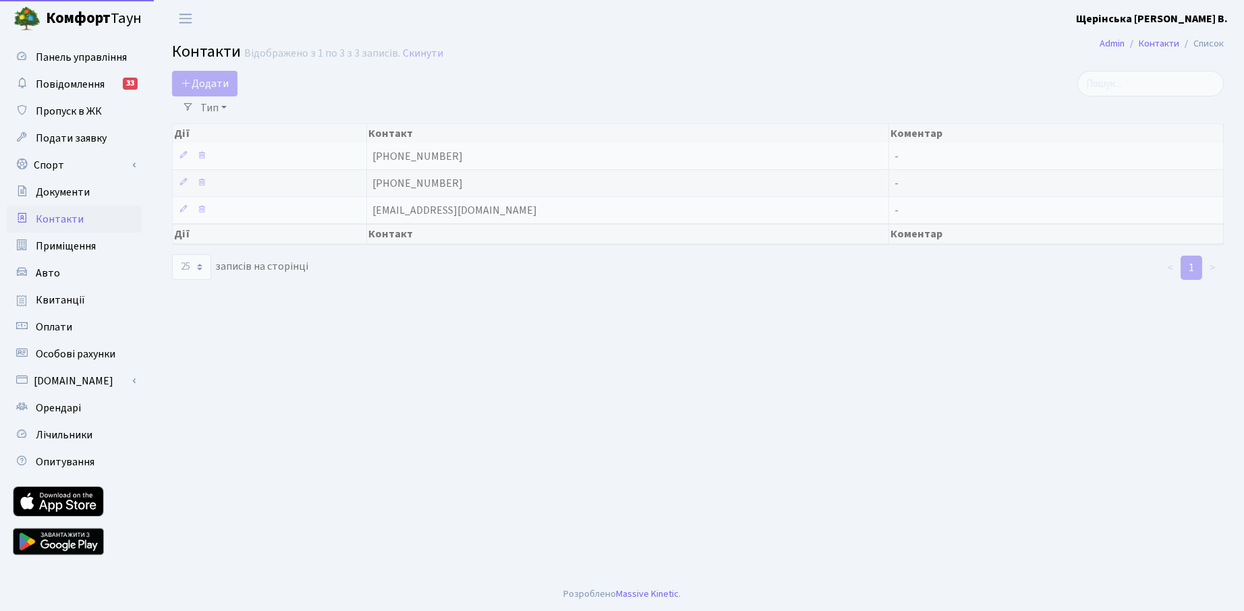
select select "25"
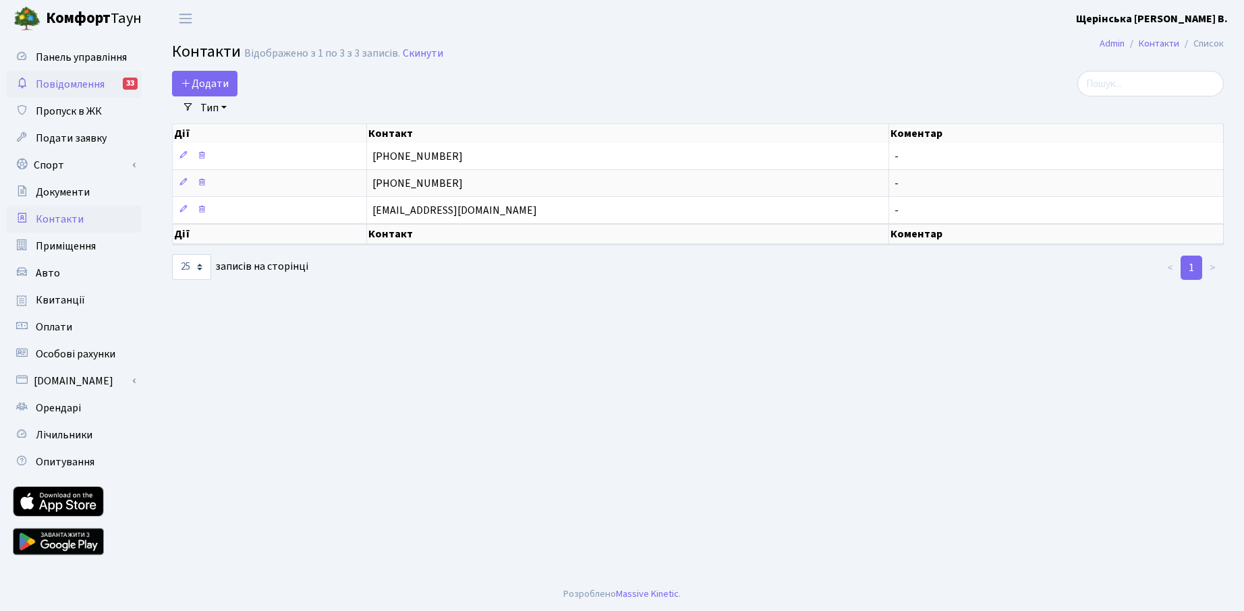
click at [69, 87] on span "Повідомлення" at bounding box center [70, 84] width 69 height 15
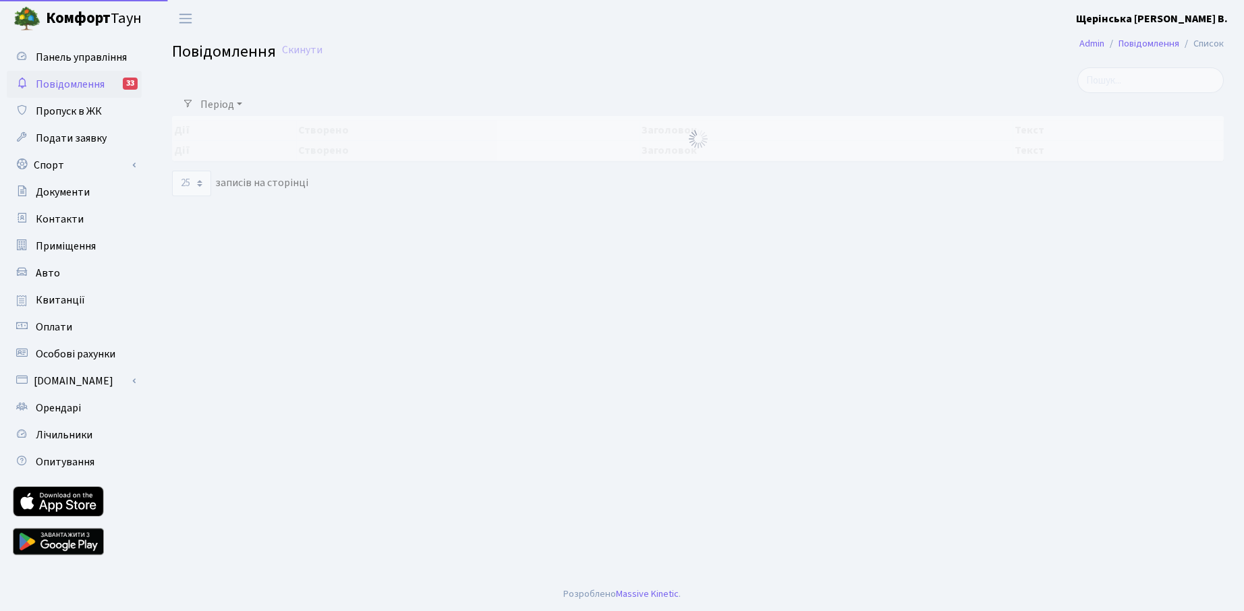
select select "25"
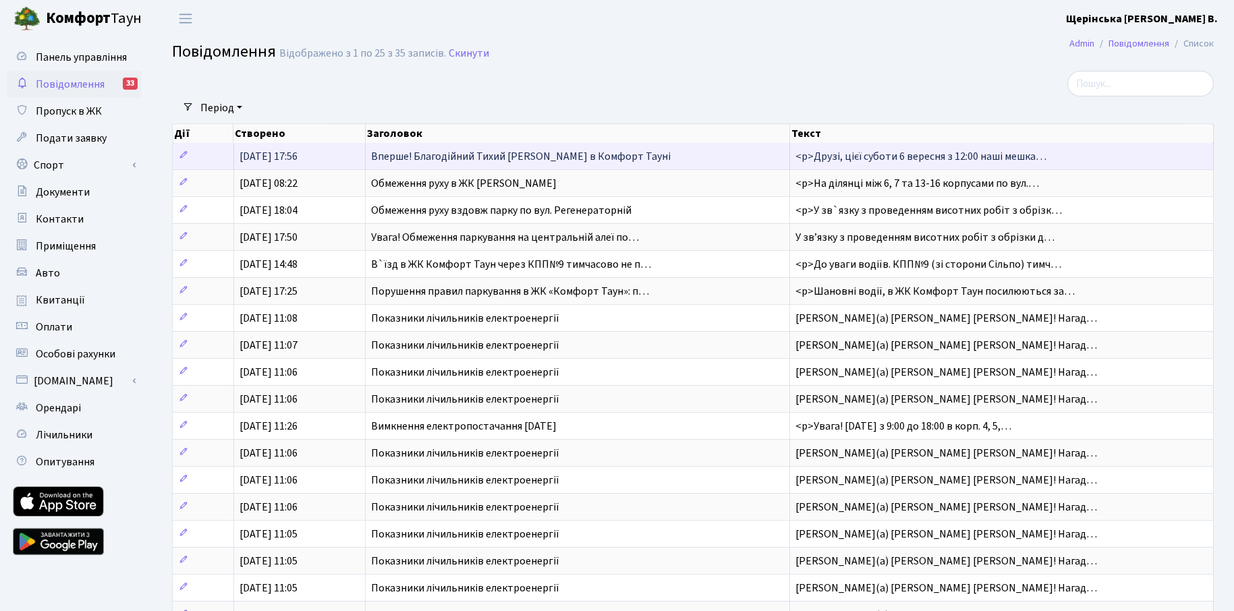
click at [993, 159] on span "<p>Друзі, цієї суботи 6 вересня з 12:00 наші мешка…" at bounding box center [921, 156] width 251 height 15
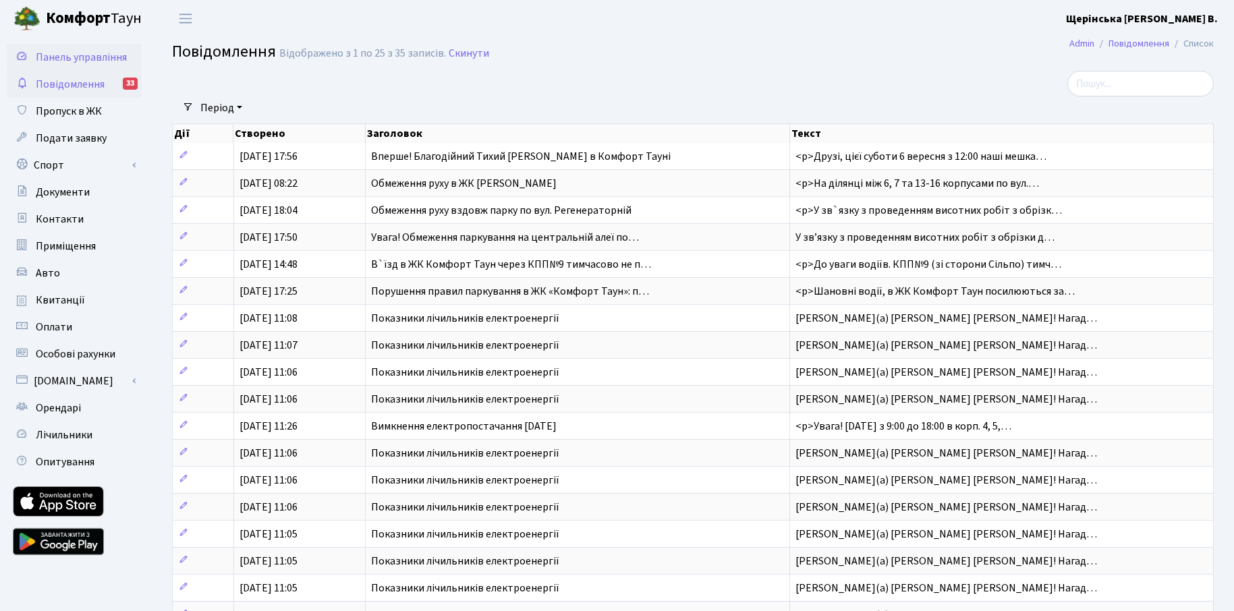
click at [68, 57] on span "Панель управління" at bounding box center [81, 57] width 91 height 15
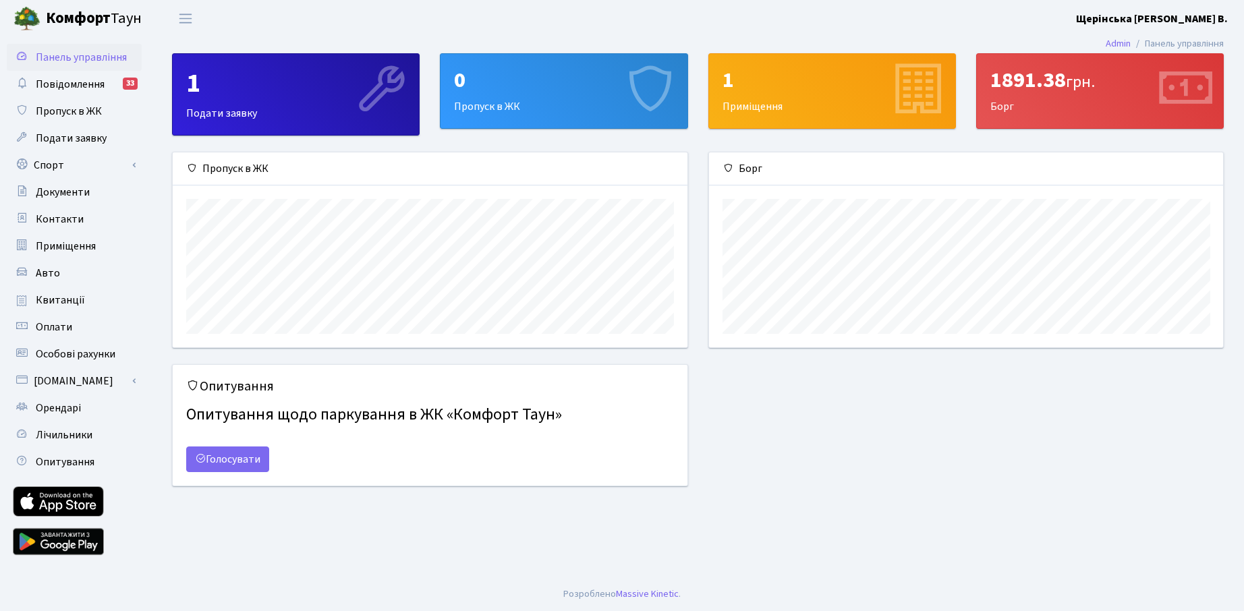
scroll to position [195, 514]
click at [66, 357] on span "Особові рахунки" at bounding box center [76, 354] width 80 height 15
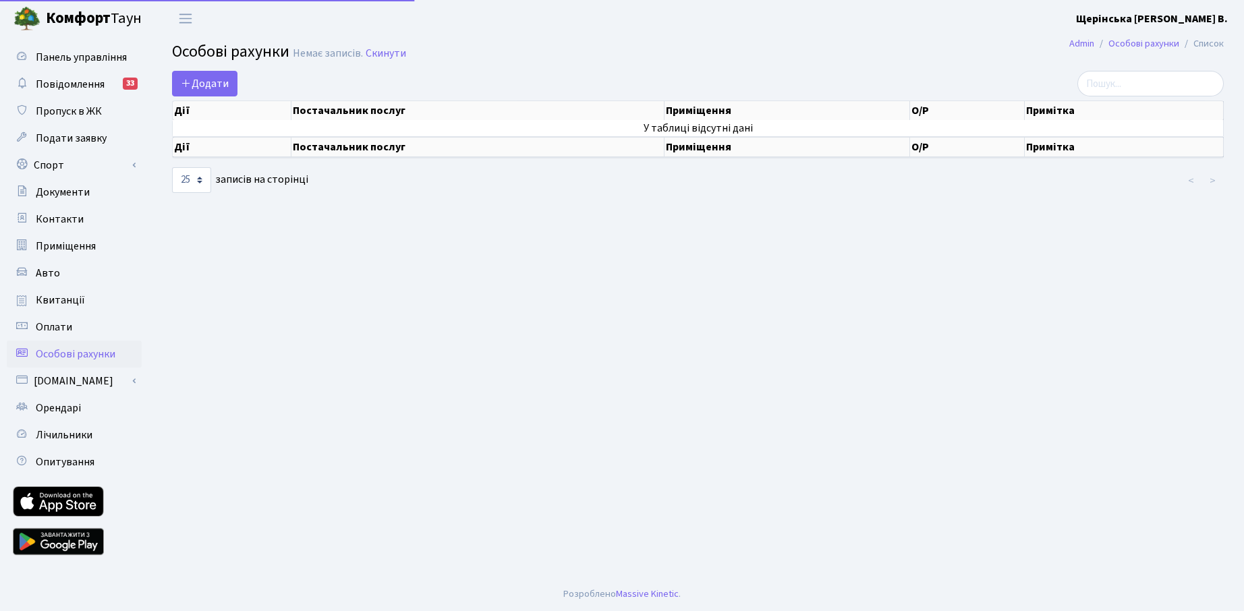
select select "25"
click at [70, 327] on span "Оплати" at bounding box center [54, 327] width 36 height 15
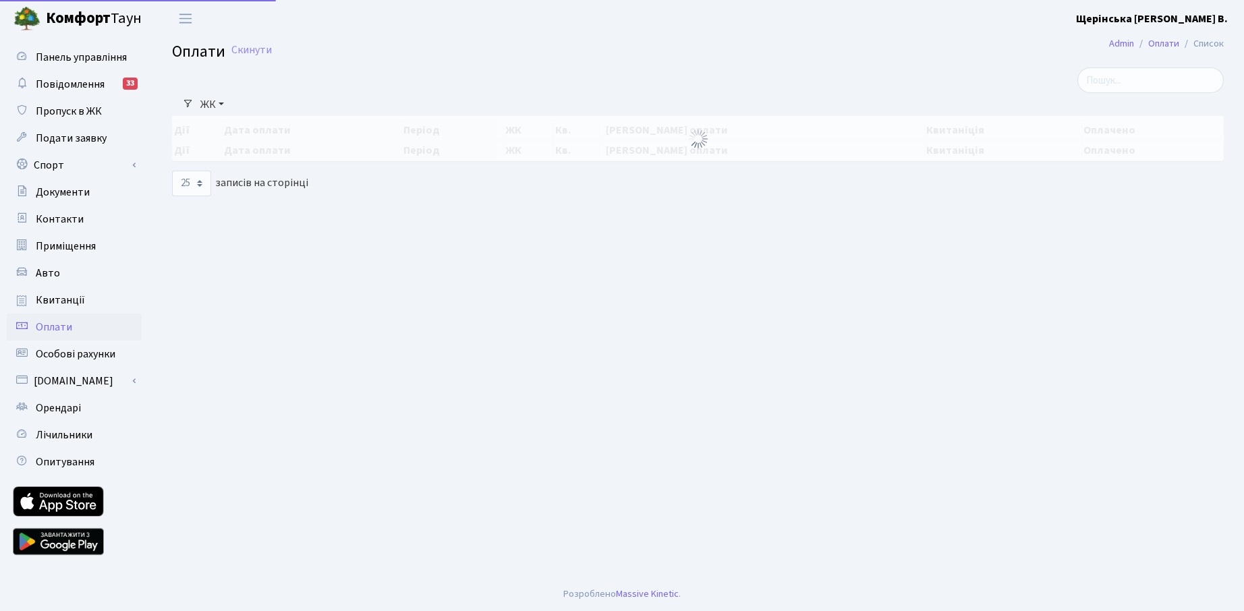
select select "25"
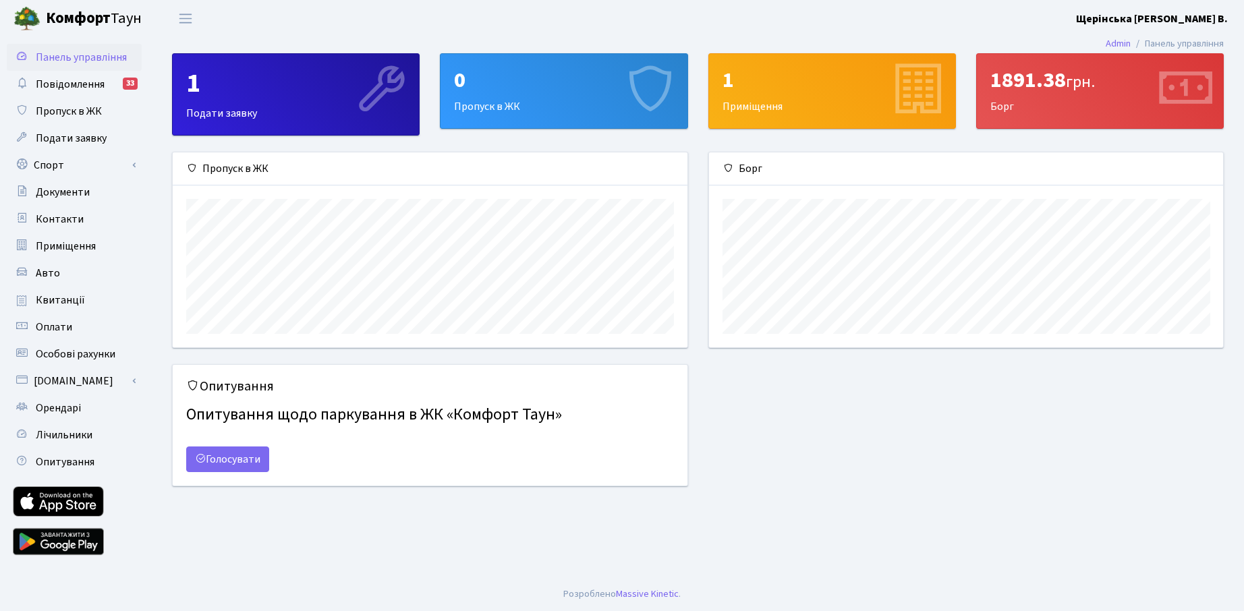
scroll to position [195, 514]
click at [56, 330] on span "Оплати" at bounding box center [54, 327] width 36 height 15
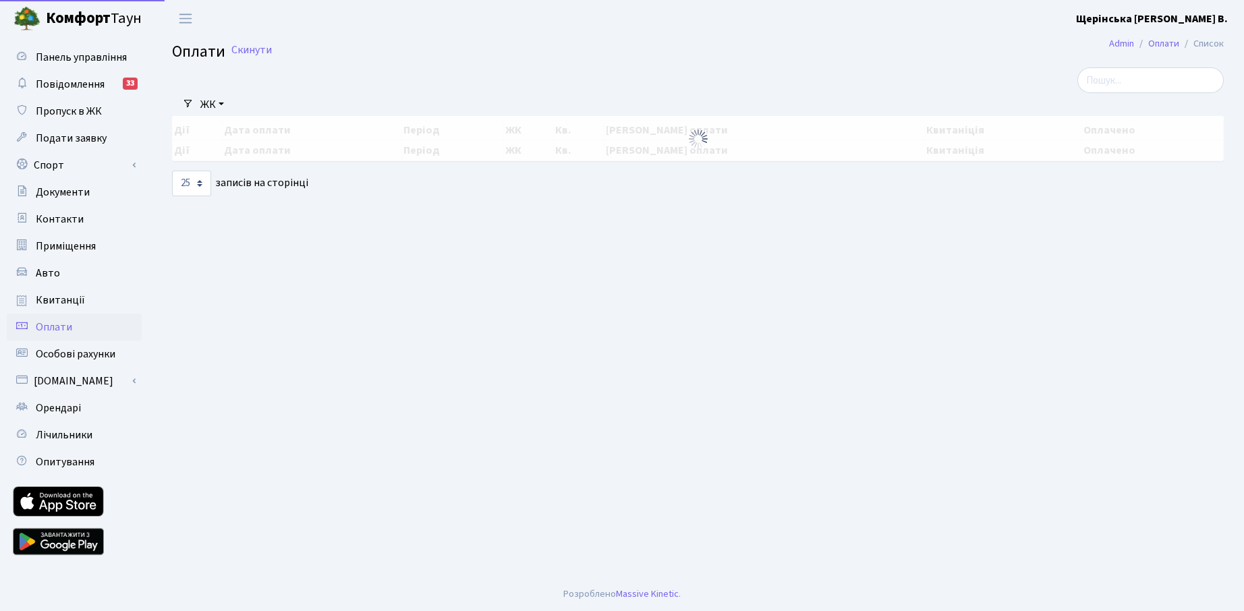
select select "25"
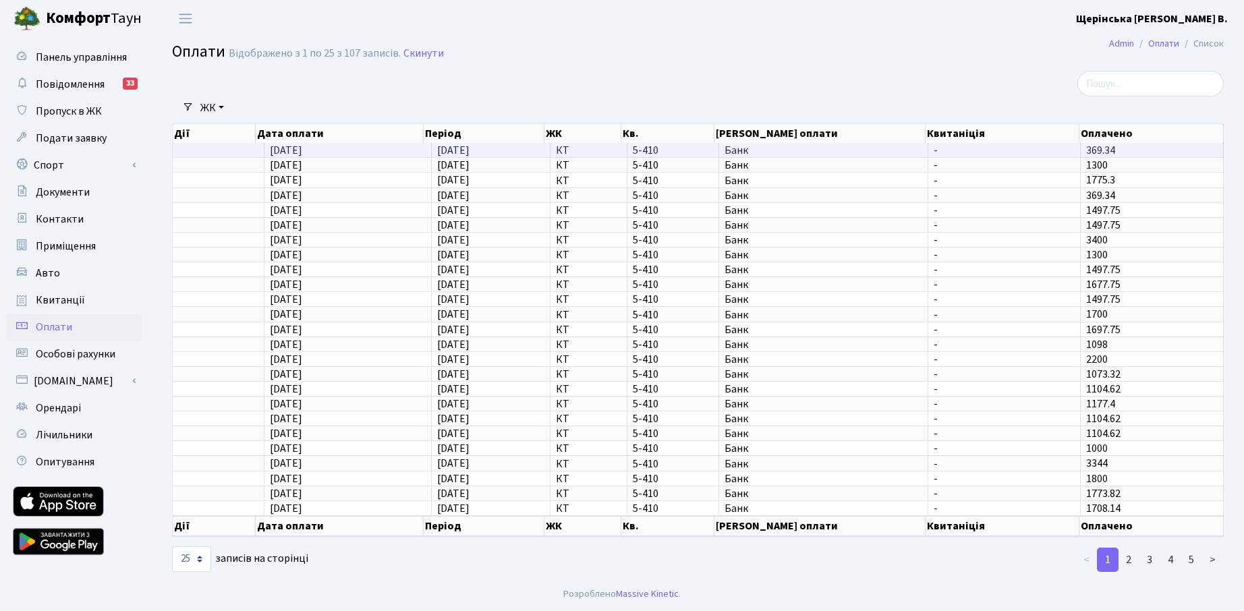
click at [1099, 150] on span "369.34" at bounding box center [1100, 150] width 29 height 15
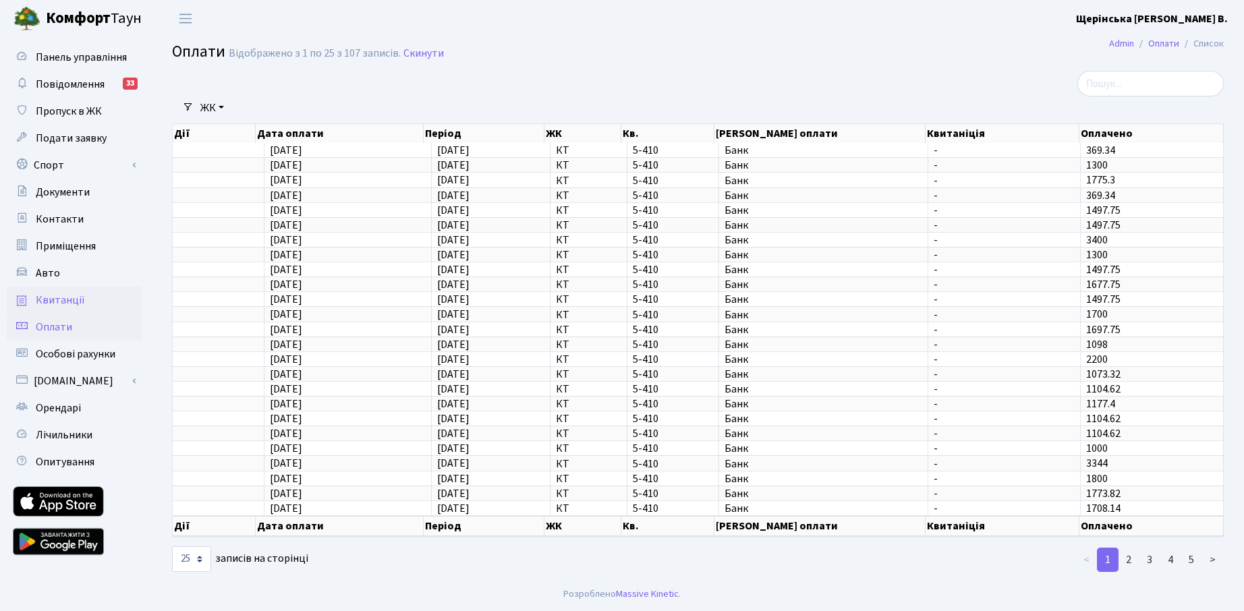
click at [67, 298] on span "Квитанції" at bounding box center [60, 300] width 49 height 15
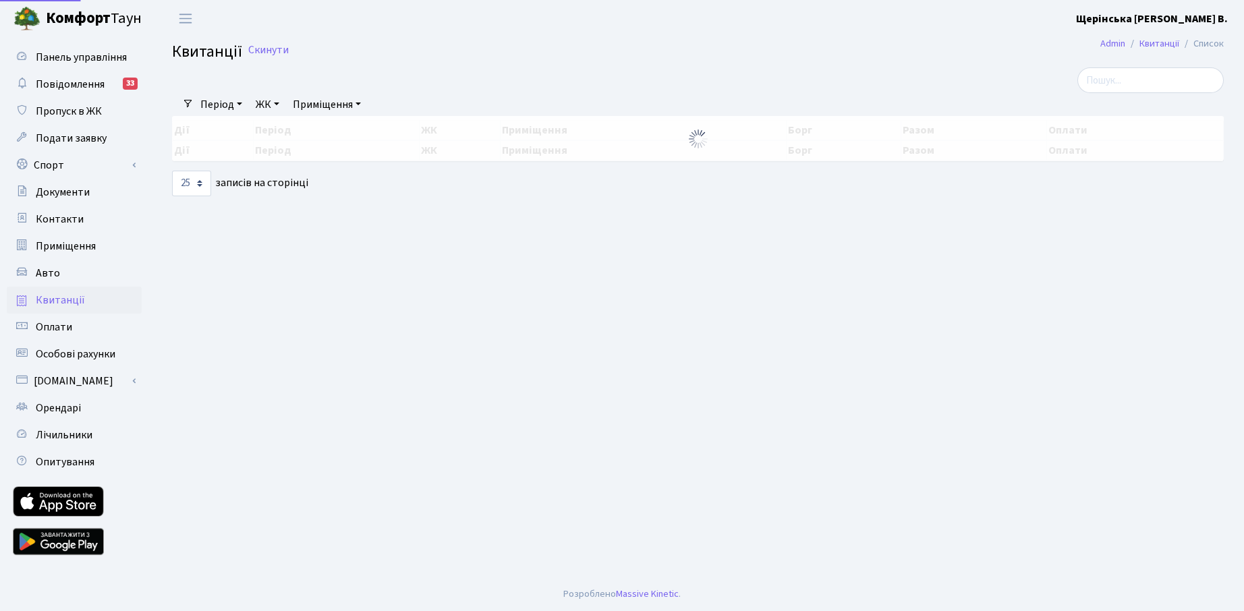
select select "25"
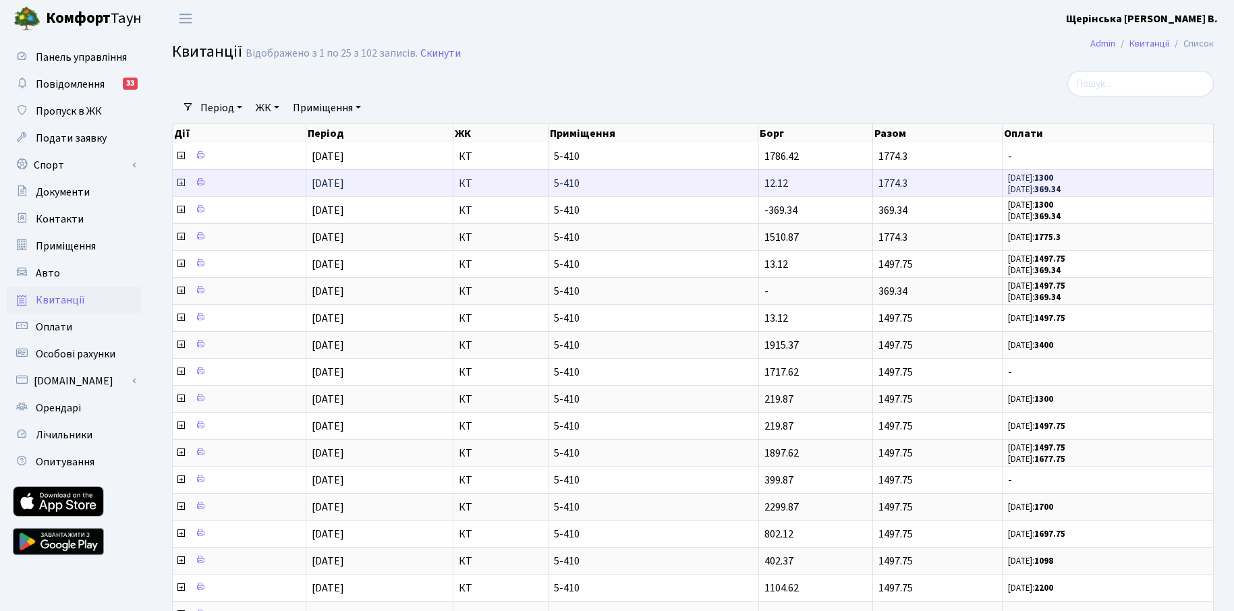
drag, startPoint x: 1045, startPoint y: 192, endPoint x: 1037, endPoint y: 192, distance: 8.1
click at [1045, 192] on b "369.34" at bounding box center [1048, 190] width 26 height 12
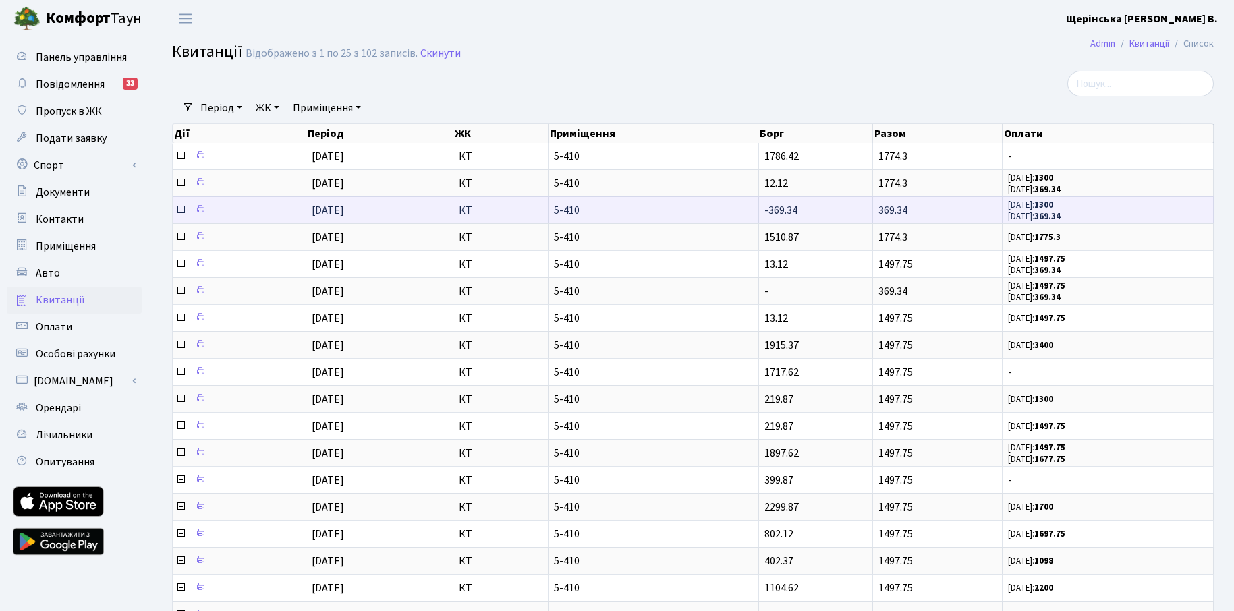
click at [890, 217] on span "369.34" at bounding box center [893, 210] width 29 height 15
click at [204, 210] on icon at bounding box center [200, 208] width 9 height 9
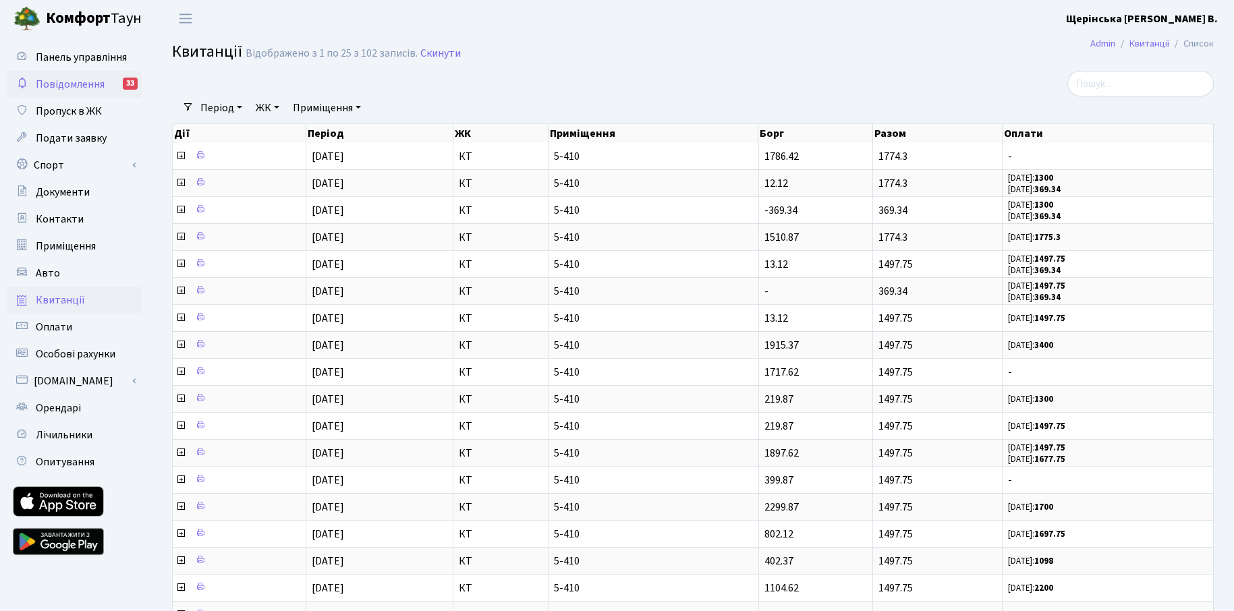
click at [42, 89] on span "Повідомлення" at bounding box center [70, 84] width 69 height 15
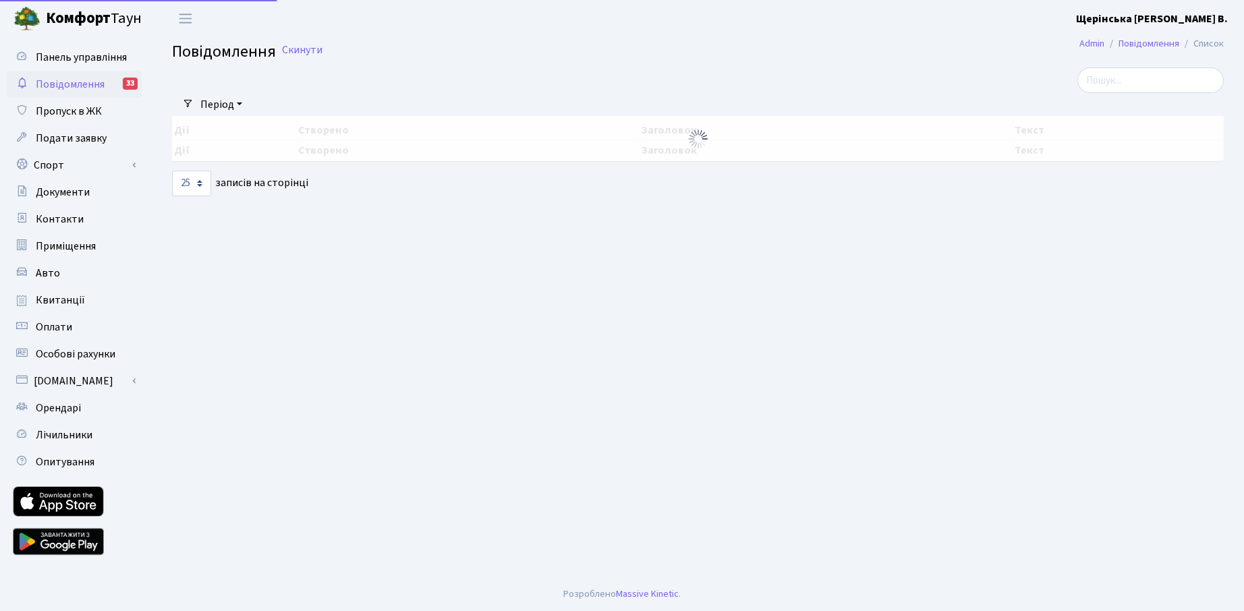
select select "25"
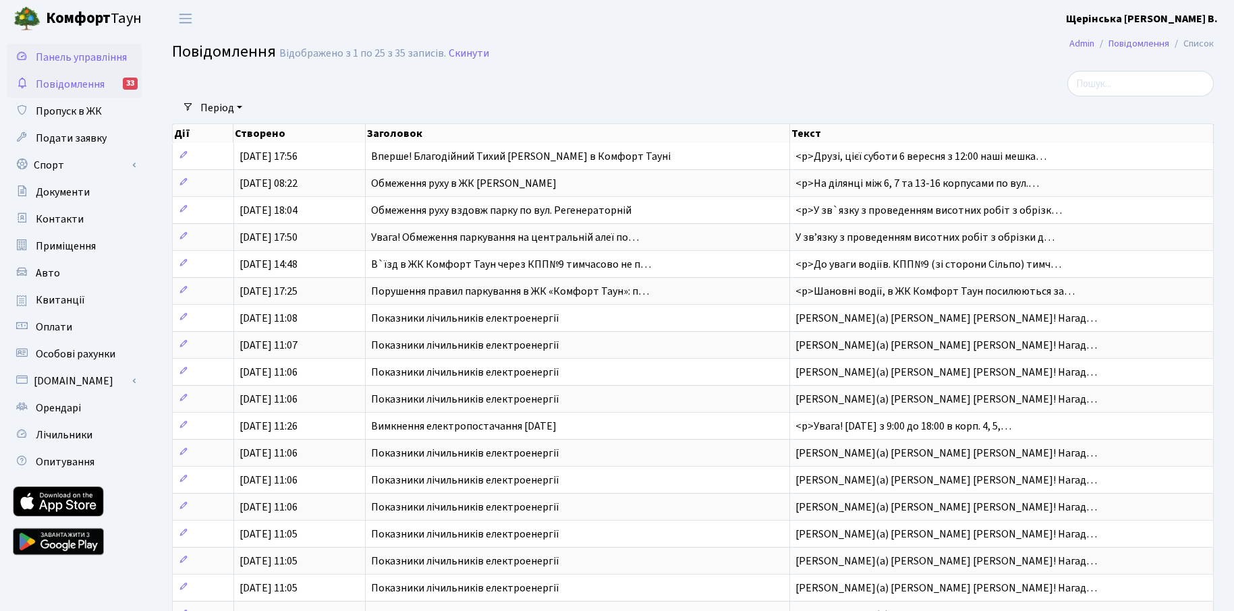
click at [93, 60] on span "Панель управління" at bounding box center [81, 57] width 91 height 15
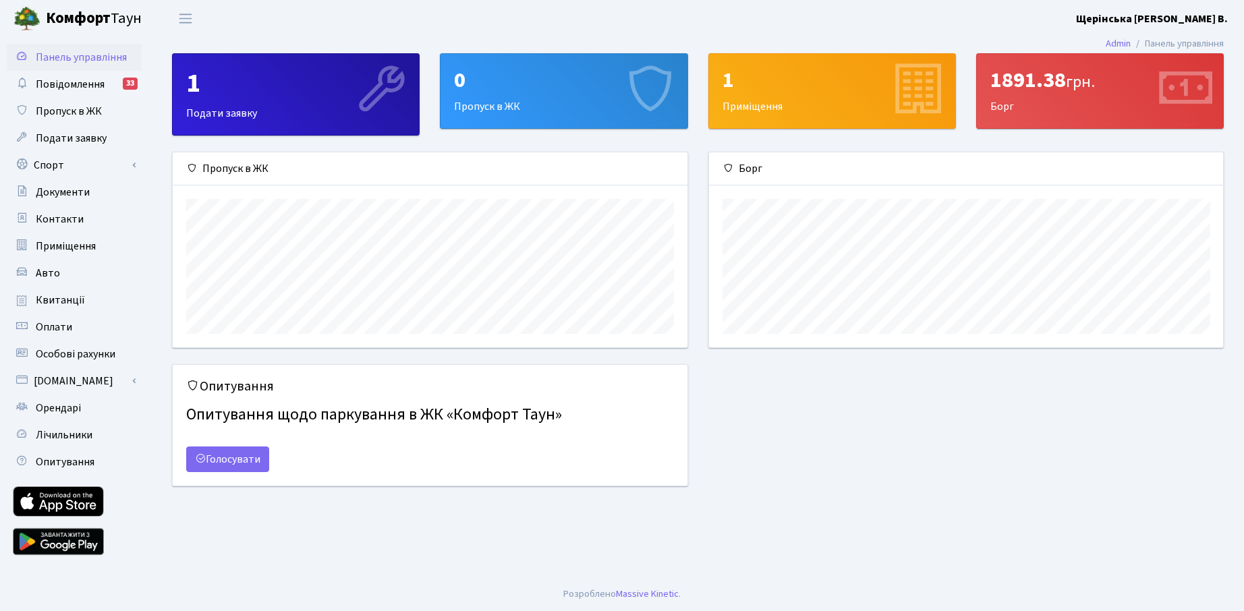
scroll to position [195, 514]
